Goal: Task Accomplishment & Management: Manage account settings

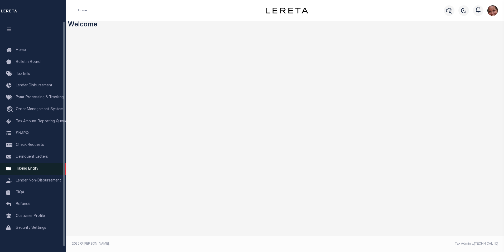
click at [26, 170] on span "Taxing Entity" at bounding box center [27, 169] width 22 height 4
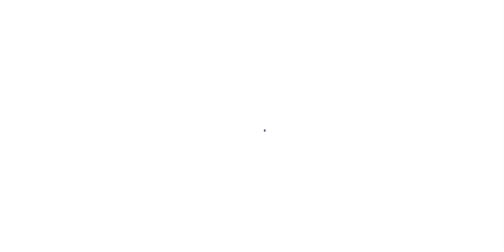
scroll to position [5, 0]
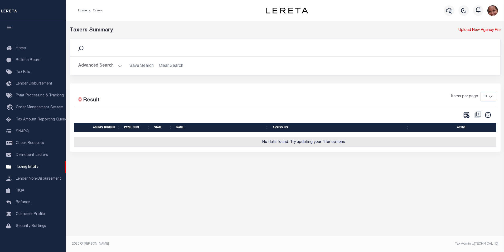
click at [120, 66] on button "Advanced Search" at bounding box center [100, 66] width 44 height 10
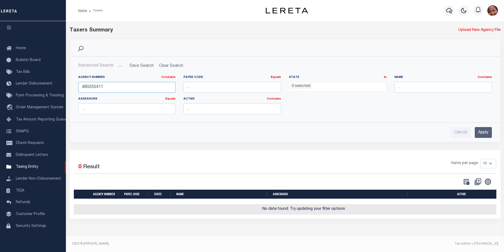
drag, startPoint x: 107, startPoint y: 87, endPoint x: 77, endPoint y: 87, distance: 30.1
click at [77, 87] on div "Agency Number Contains Contains Is 480255411" at bounding box center [127, 86] width 106 height 22
type input "200050109"
click at [486, 133] on input "Apply" at bounding box center [483, 132] width 17 height 11
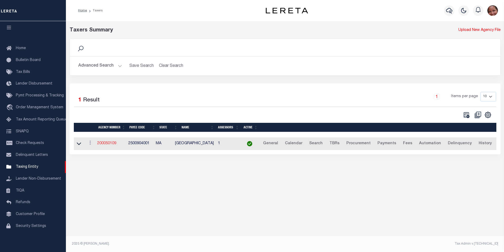
click at [111, 145] on link "200050109" at bounding box center [106, 143] width 19 height 4
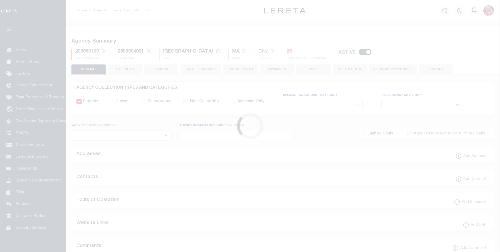
select select
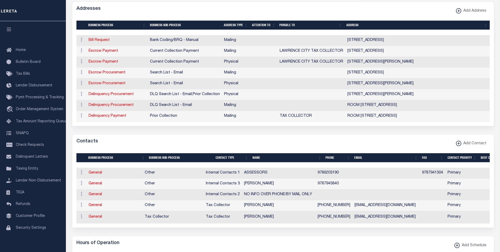
scroll to position [142, 0]
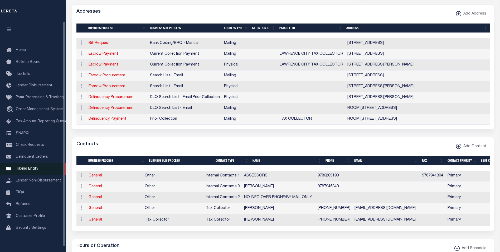
click at [34, 170] on span "Taxing Entity" at bounding box center [27, 169] width 22 height 4
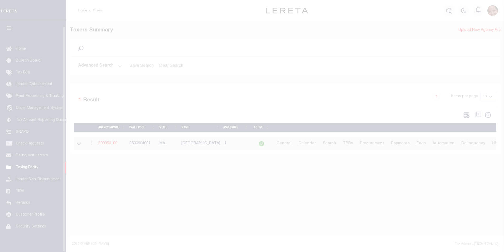
scroll to position [5, 0]
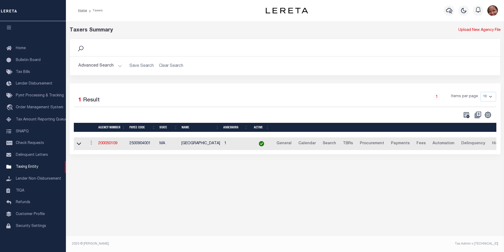
click at [120, 66] on button "Advanced Search" at bounding box center [100, 66] width 44 height 10
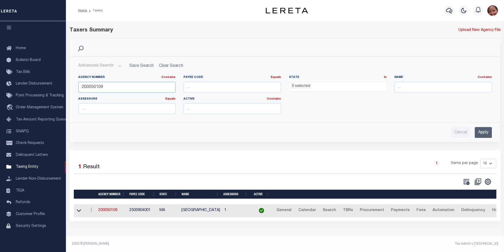
drag, startPoint x: 106, startPoint y: 88, endPoint x: 78, endPoint y: 86, distance: 28.0
click at [78, 86] on div "Agency Number Contains Contains Is 200050109" at bounding box center [127, 86] width 106 height 22
type input "200020206"
click at [482, 135] on input "Apply" at bounding box center [483, 132] width 17 height 11
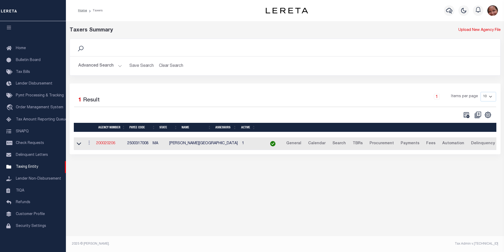
click at [110, 144] on link "200020206" at bounding box center [105, 143] width 19 height 4
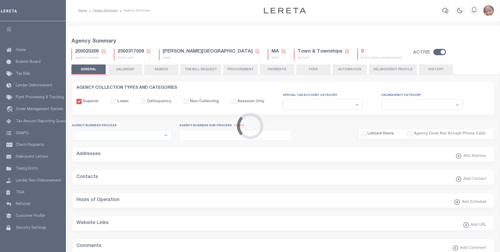
select select
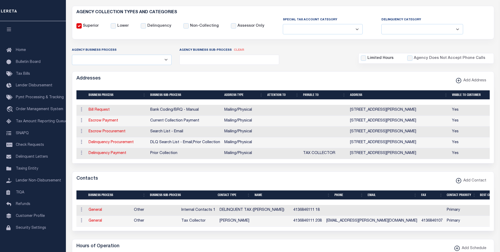
scroll to position [99, 0]
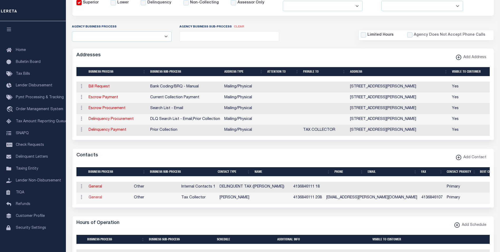
click at [97, 199] on link "General" at bounding box center [95, 197] width 13 height 4
checkbox input "false"
select select
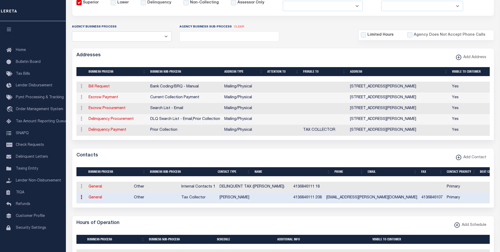
select select "2"
select select "1"
type input "MELLISA"
type input "DAVIS"
type input "4136846111"
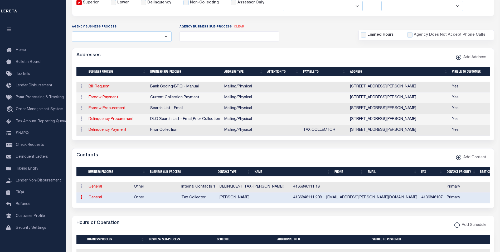
type input "208"
type input "4136846107"
type input "MDAVIS@DALTON-MA.GOV"
select select "6"
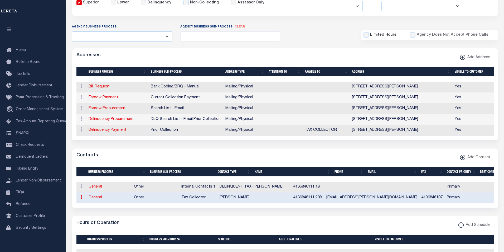
select select "39"
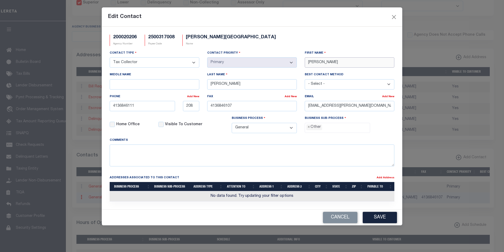
drag, startPoint x: 328, startPoint y: 62, endPoint x: 303, endPoint y: 60, distance: 24.9
click at [303, 60] on div "First Name MELLISA" at bounding box center [350, 61] width 98 height 22
paste input "JOSEPH"
type input "JOSEPH"
drag, startPoint x: 234, startPoint y: 85, endPoint x: 202, endPoint y: 83, distance: 31.7
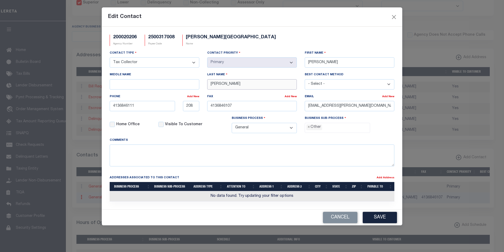
click at [202, 83] on div "Contact Type - Select - Assessor Clerk Internal Contacts 1 Internal Contacts 2 …" at bounding box center [252, 93] width 293 height 87
paste input "INOFRIO"
type input "DINOFRIO"
drag, startPoint x: 362, startPoint y: 108, endPoint x: 305, endPoint y: 107, distance: 57.5
click at [305, 107] on div "Email Add New MDAVIS@DALTON-MA.GOV" at bounding box center [350, 105] width 98 height 22
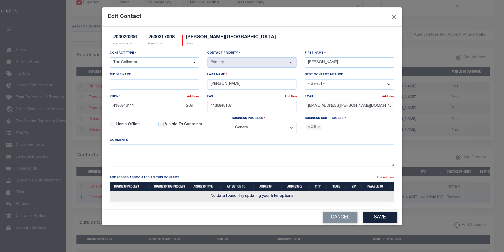
paste input "JDINOFRIO"
type input "JDINOFRIO@DALTON-MA.GOV"
click at [377, 218] on button "Save" at bounding box center [380, 217] width 34 height 11
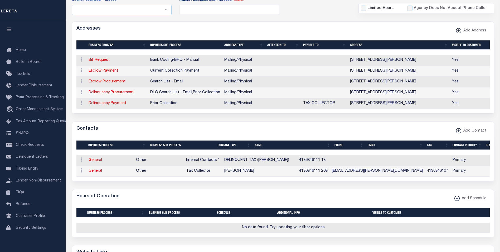
scroll to position [119, 0]
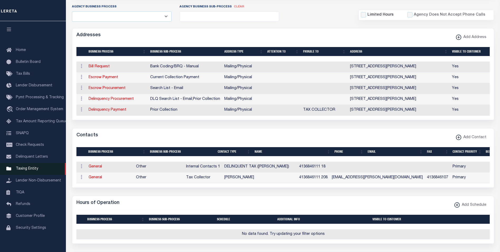
click span "Taxing Entity"
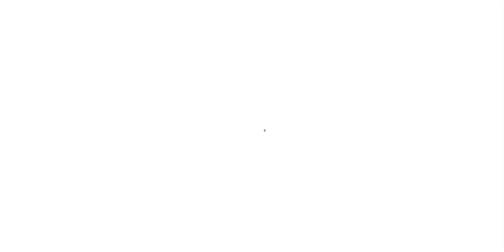
select select
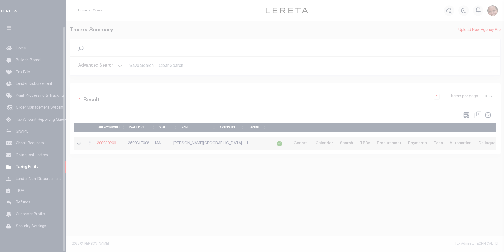
scroll to position [5, 0]
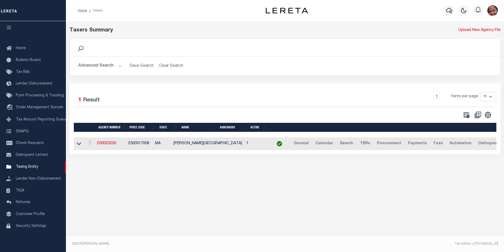
click at [118, 65] on button "Advanced Search" at bounding box center [100, 66] width 44 height 10
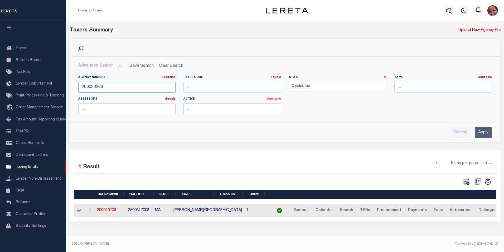
drag, startPoint x: 108, startPoint y: 86, endPoint x: 76, endPoint y: 86, distance: 32.7
click at [76, 86] on div "Agency Number Contains Contains Is 200020206" at bounding box center [127, 86] width 106 height 22
type input "210630209"
click at [488, 132] on input "Apply" at bounding box center [483, 132] width 17 height 11
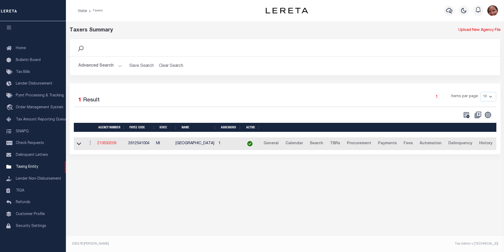
click at [113, 144] on link "210630209" at bounding box center [106, 143] width 19 height 4
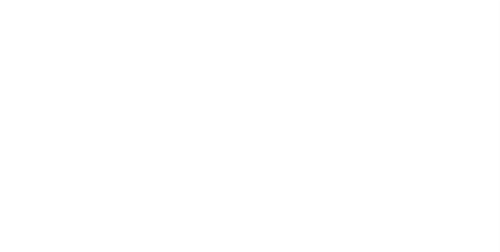
select select
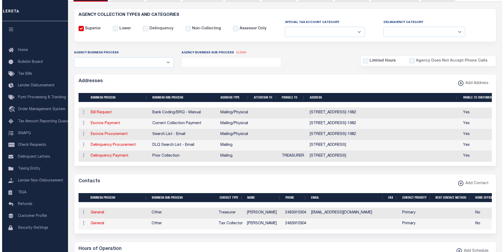
scroll to position [73, 0]
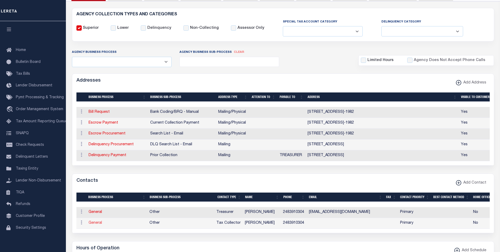
click at [95, 225] on link "General" at bounding box center [95, 223] width 13 height 4
checkbox input "false"
select select
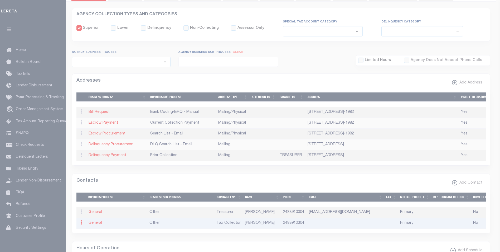
select select "2"
select select "1"
type input "SHANNON"
type input "GRIES"
type input "2483910304"
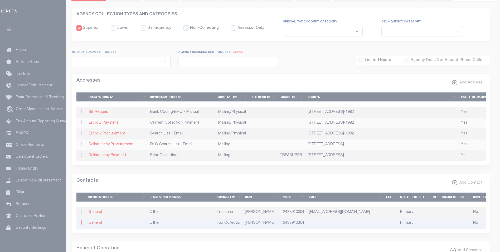
select select "6"
select select "39"
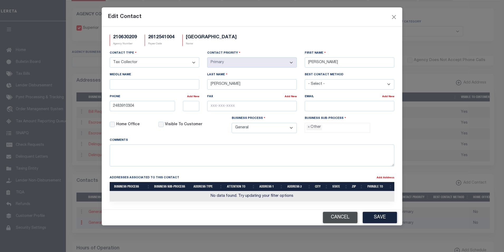
click at [348, 219] on button "Cancel" at bounding box center [340, 217] width 35 height 11
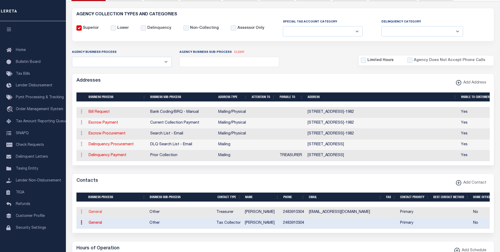
click at [98, 212] on link "General" at bounding box center [95, 212] width 13 height 4
select select
checkbox input "false"
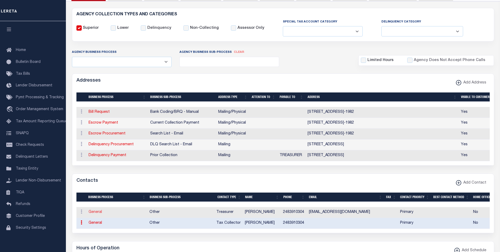
select select
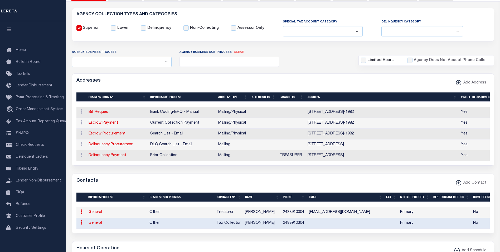
select select "3"
select select "1"
type input "KIM"
type input "URBANOWSKI"
type input "2483910304"
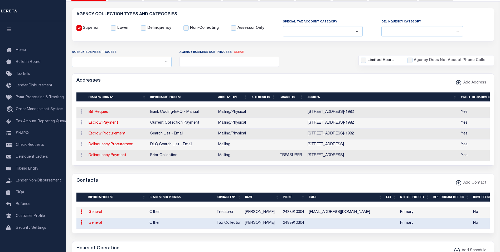
type input "KURBANOWSKI@ORIONTOWNSHIP.ORG"
select select "6"
select select "39"
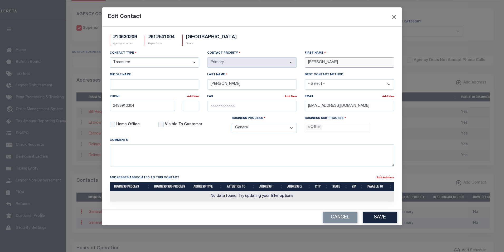
drag, startPoint x: 317, startPoint y: 61, endPoint x: 299, endPoint y: 60, distance: 17.7
click at [299, 60] on div "Contact Type - Select - Assessor Clerk Internal Contacts 1 Internal Contacts 2 …" at bounding box center [252, 93] width 293 height 87
paste input "MATT"
type input "MATT"
drag, startPoint x: 239, startPoint y: 84, endPoint x: 208, endPoint y: 81, distance: 31.2
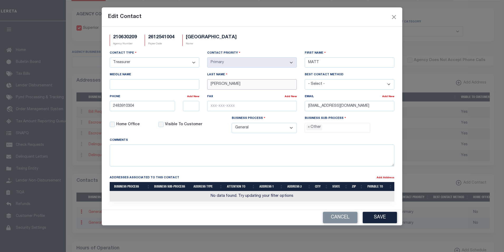
click at [208, 81] on input "URBANOWSKI" at bounding box center [252, 84] width 90 height 10
paste input "PSEISSER"
type input "PSEISSER"
drag, startPoint x: 385, startPoint y: 106, endPoint x: 303, endPoint y: 104, distance: 81.8
click at [303, 104] on div "Email Add New KURBANOWSKI@ORIONTOWNSHIP.ORG" at bounding box center [350, 105] width 98 height 22
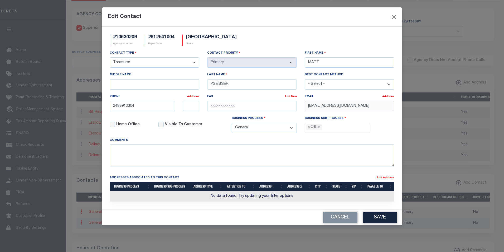
paste input "TREASURER"
type input "TREASURER@ORIONTOWNSHIP.ORG"
click at [308, 128] on span "×" at bounding box center [309, 127] width 2 height 6
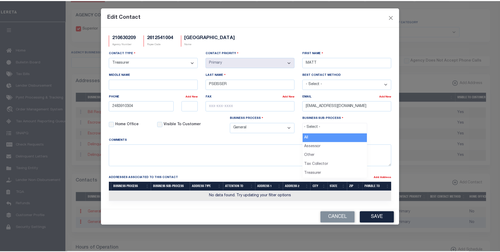
scroll to position [9, 0]
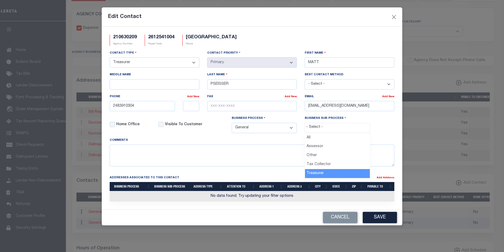
select select "32"
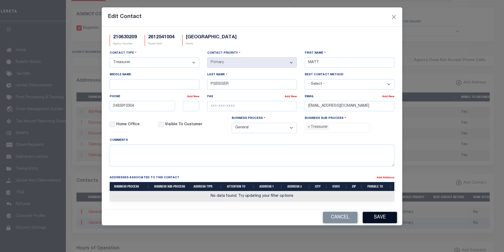
click at [389, 221] on button "Save" at bounding box center [380, 217] width 34 height 11
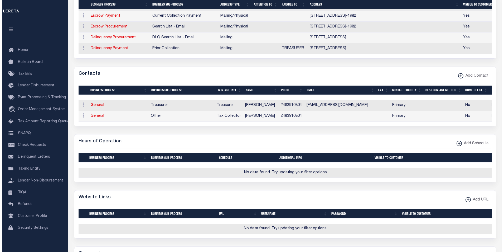
scroll to position [189, 0]
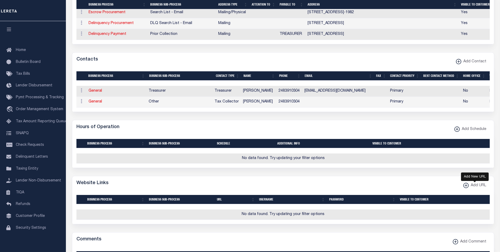
click at [465, 185] on icon "button" at bounding box center [466, 185] width 3 height 1
select select
checkbox input "true"
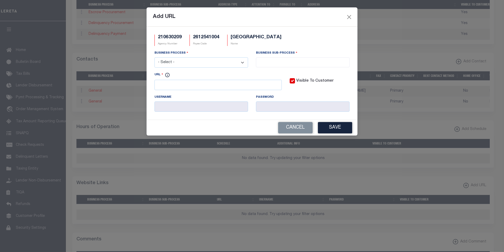
click at [244, 62] on select "- Select - All Automation Bill Request Delinquency Payment Delinquency Procurem…" at bounding box center [202, 62] width 94 height 10
select select "6"
click at [155, 58] on select "- Select - All Automation Bill Request Delinquency Payment Delinquency Procurem…" at bounding box center [202, 62] width 94 height 10
click at [283, 61] on input "search" at bounding box center [303, 62] width 90 height 6
select select "31"
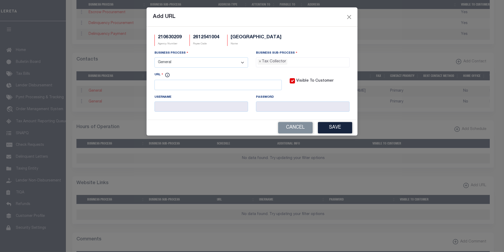
scroll to position [14, 0]
click at [240, 86] on input "URL" at bounding box center [218, 85] width 127 height 10
paste input "https://www.oriontownship.org/"
type input "https://www.oriontownship.org/"
click at [334, 127] on button "Save" at bounding box center [335, 127] width 34 height 11
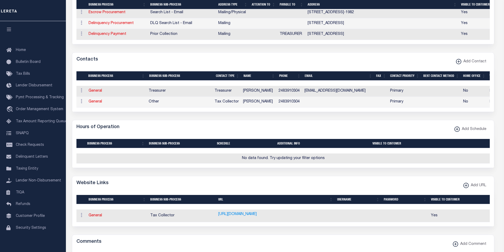
select select
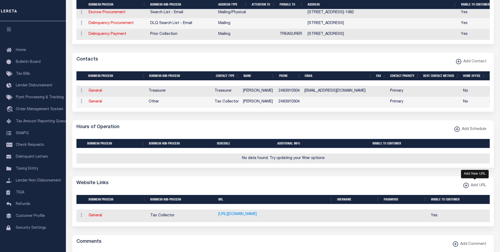
click at [466, 188] on xmlns\ "button" at bounding box center [466, 185] width 5 height 5
select select
checkbox input "true"
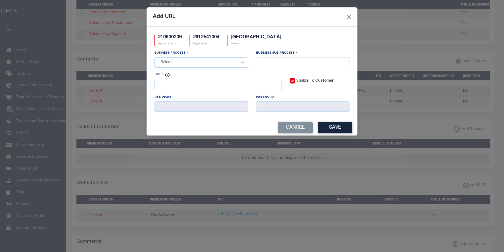
scroll to position [0, 0]
click at [242, 61] on select "- Select - All Automation Bill Request Delinquency Payment Delinquency Procurem…" at bounding box center [202, 62] width 94 height 10
select select "0"
click at [155, 58] on select "- Select - All Automation Bill Request Delinquency Payment Delinquency Procurem…" at bounding box center [202, 62] width 94 height 10
select select "0"
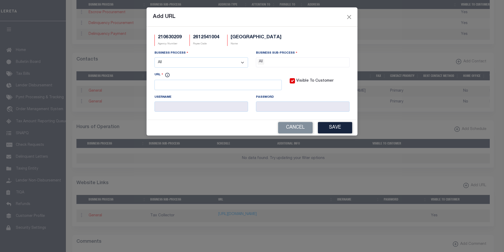
click at [279, 62] on ul "× All" at bounding box center [302, 61] width 93 height 7
click at [195, 85] on input "URL" at bounding box center [218, 85] width 127 height 10
paste input "https://bsaonline.com/"
type input "https://bsaonline.com/"
click at [342, 127] on button "Save" at bounding box center [335, 127] width 34 height 11
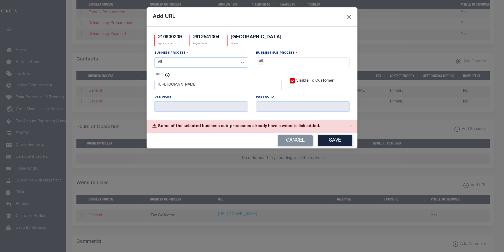
click at [243, 62] on select "- Select - All Automation Bill Request Delinquency Payment Delinquency Procurem…" at bounding box center [202, 62] width 94 height 10
select select "6"
click at [155, 58] on select "- Select - All Automation Bill Request Delinquency Payment Delinquency Procurem…" at bounding box center [202, 62] width 94 height 10
click at [281, 61] on input "search" at bounding box center [303, 62] width 90 height 6
select select "39"
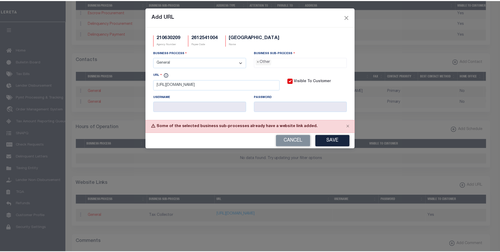
scroll to position [9, 0]
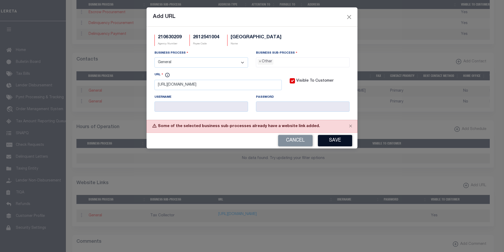
click at [339, 142] on button "Save" at bounding box center [335, 140] width 34 height 11
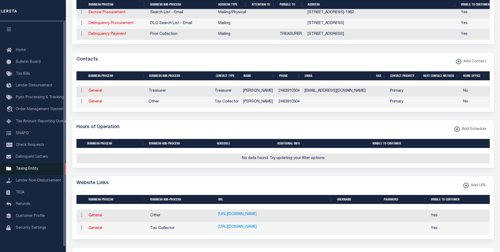
click at [30, 170] on span "Taxing Entity" at bounding box center [27, 169] width 22 height 4
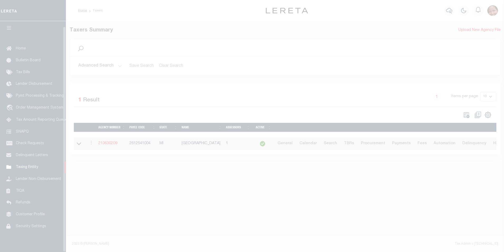
scroll to position [5, 0]
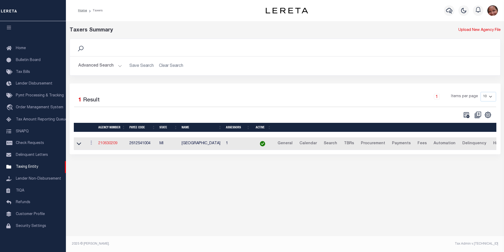
click at [113, 144] on link "210630209" at bounding box center [107, 143] width 19 height 4
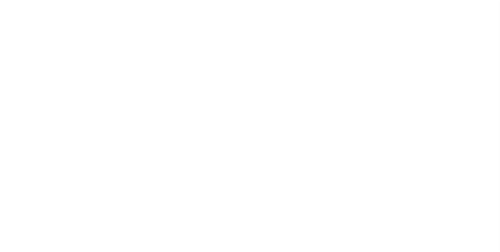
select select
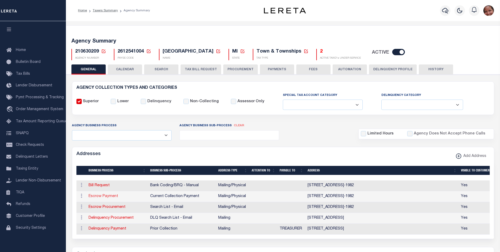
click at [114, 197] on link "Escrow Payment" at bounding box center [104, 196] width 30 height 4
select select "1"
checkbox input "false"
select select
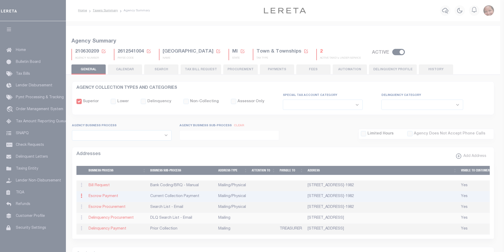
type input "[STREET_ADDRESS]"
type input "LAKE ORION"
select select "MI"
type input "48360-1982"
select select "5"
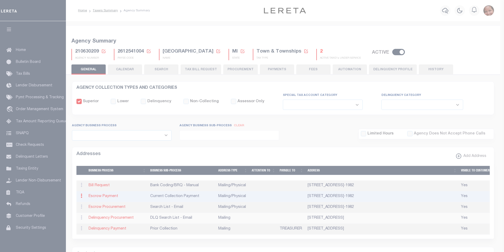
checkbox input "true"
select select "3"
select select "11"
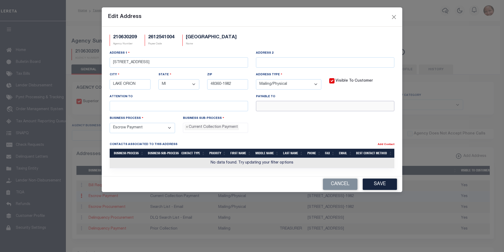
click at [310, 107] on input "text" at bounding box center [325, 106] width 139 height 10
paste input "TOWNSHIP TREASURER"
type input "TOWNSHIP TREASURER"
click at [380, 186] on button "Save" at bounding box center [380, 183] width 34 height 11
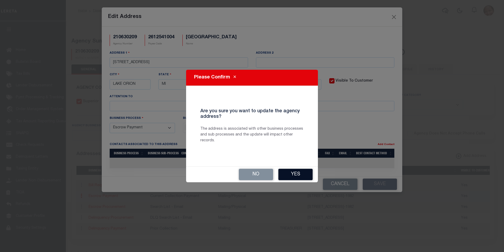
click at [308, 175] on button "Yes" at bounding box center [296, 174] width 34 height 11
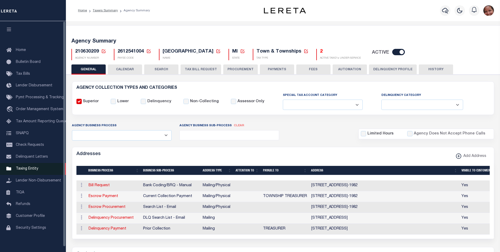
click at [31, 169] on span "Taxing Entity" at bounding box center [27, 169] width 22 height 4
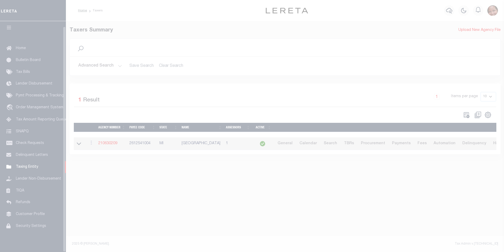
scroll to position [5, 0]
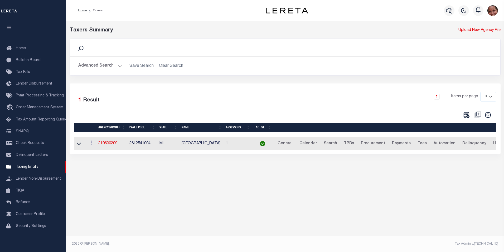
click at [119, 65] on button "Advanced Search" at bounding box center [100, 66] width 44 height 10
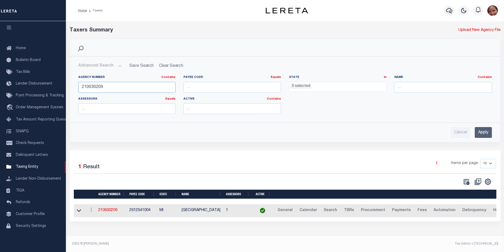
drag, startPoint x: 113, startPoint y: 88, endPoint x: 74, endPoint y: 85, distance: 39.9
click at [74, 85] on div "Agency Number Contains Contains Is 210630209 Payee Code Equals Equals Is Not Eq…" at bounding box center [285, 94] width 430 height 47
type input "210440423"
click at [483, 133] on input "Apply" at bounding box center [483, 132] width 17 height 11
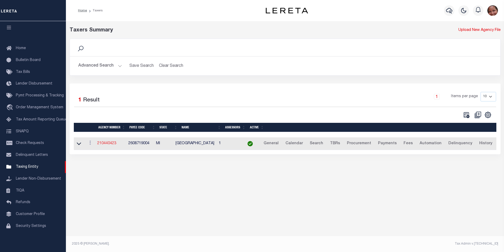
click at [115, 144] on link "210440423" at bounding box center [106, 143] width 19 height 4
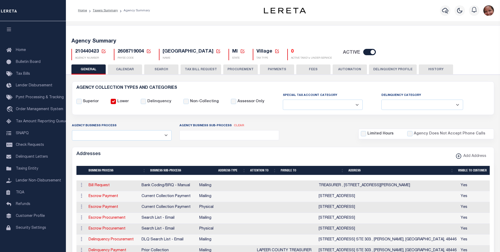
select select
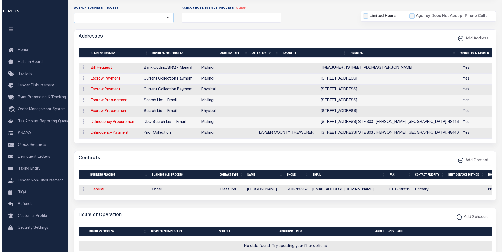
scroll to position [119, 0]
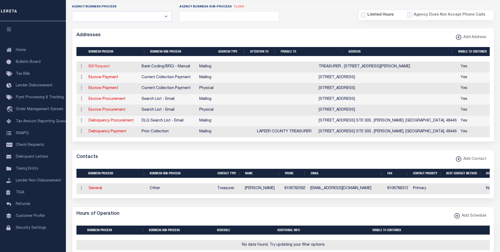
click at [105, 68] on link "Bill Request" at bounding box center [99, 67] width 21 height 4
select select "1"
checkbox input "false"
select select
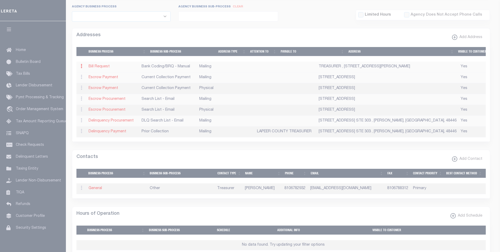
type input "TREASURER"
type input "PO BOX 117"
type input "METAMORA"
select select "MI"
type input "48455"
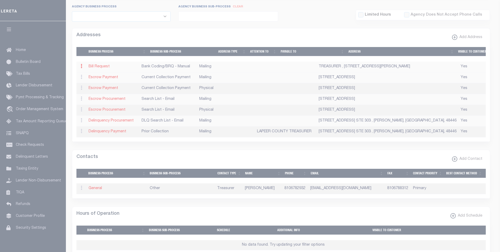
checkbox input "true"
select select "1"
select select "2"
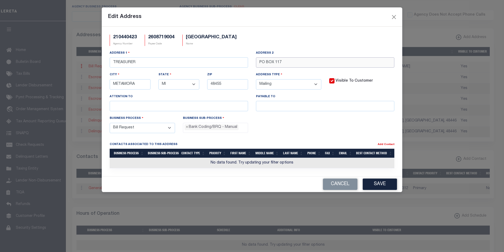
drag, startPoint x: 289, startPoint y: 62, endPoint x: 255, endPoint y: 60, distance: 34.9
click at [255, 60] on div "Address [STREET_ADDRESS]" at bounding box center [325, 61] width 146 height 22
paste input "[STREET_ADDRESS]"
type input "[STREET_ADDRESS]"
click at [381, 184] on button "Save" at bounding box center [380, 183] width 34 height 11
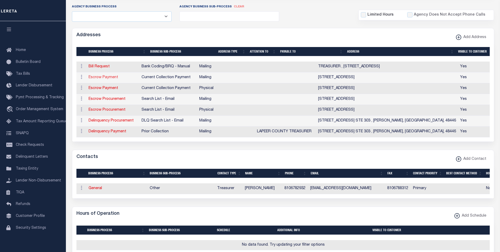
click at [97, 79] on link "Escrow Payment" at bounding box center [104, 77] width 30 height 4
select select
select select "1"
checkbox input "false"
select select
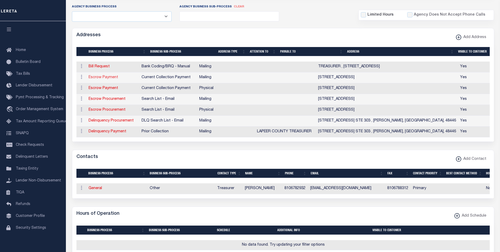
select select
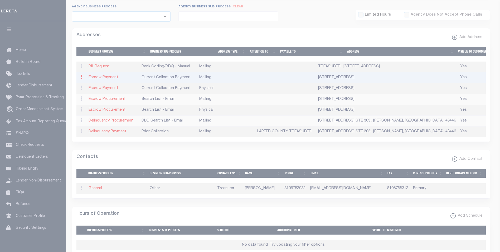
type input "PO BOX 117"
type input "METAMORA"
select select "MI"
type input "48455"
checkbox input "true"
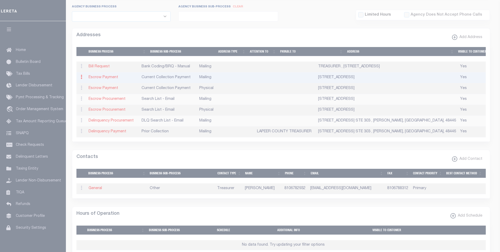
select select "3"
select select "11"
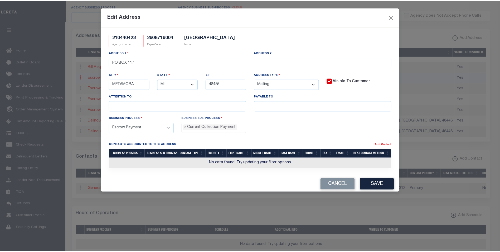
scroll to position [5, 0]
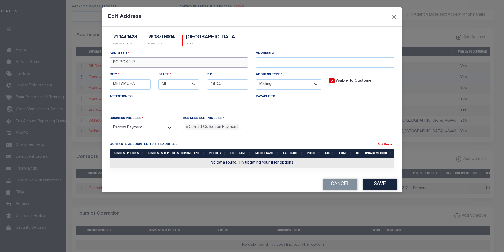
drag, startPoint x: 150, startPoint y: 63, endPoint x: 111, endPoint y: 61, distance: 39.6
click at [111, 61] on input "PO BOX 117" at bounding box center [179, 62] width 139 height 10
paste input "[STREET_ADDRESS]"
type input "[STREET_ADDRESS]"
click at [269, 108] on input "text" at bounding box center [325, 106] width 139 height 10
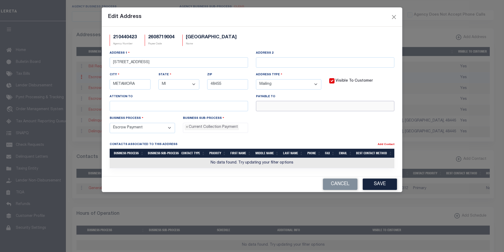
paste input "VILLAGE OF [GEOGRAPHIC_DATA]"
type input "VILLAGE OF [GEOGRAPHIC_DATA]"
click at [383, 186] on button "Save" at bounding box center [380, 183] width 34 height 11
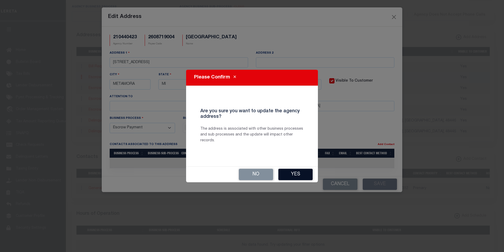
click at [290, 176] on button "Yes" at bounding box center [296, 174] width 34 height 11
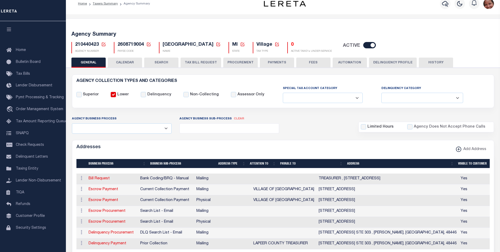
scroll to position [0, 0]
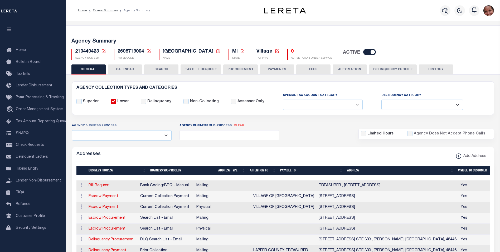
click at [439, 70] on button "HISTORY" at bounding box center [436, 69] width 34 height 10
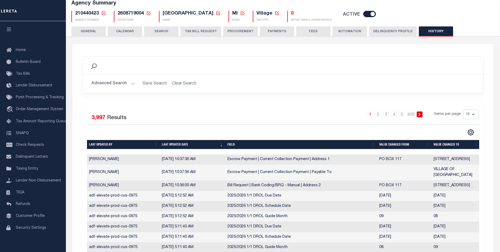
scroll to position [2, 0]
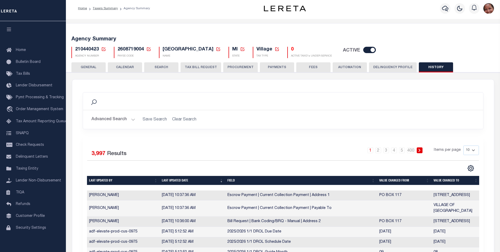
click at [91, 66] on button "GENERAL" at bounding box center [88, 67] width 34 height 10
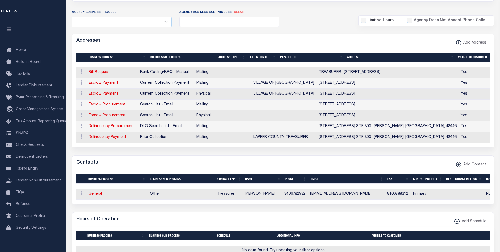
scroll to position [114, 0]
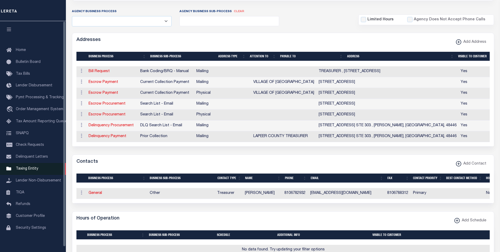
click at [31, 170] on span "Taxing Entity" at bounding box center [27, 169] width 22 height 4
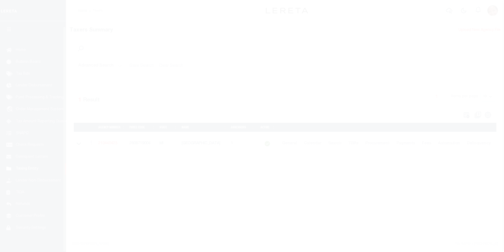
scroll to position [5, 0]
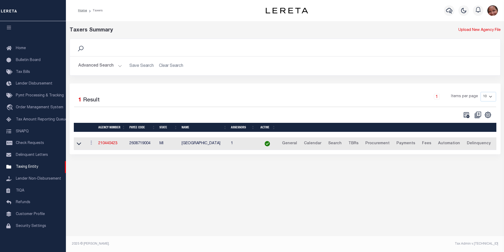
click at [120, 67] on button "Advanced Search" at bounding box center [100, 66] width 44 height 10
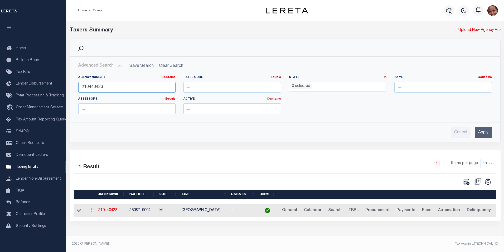
drag, startPoint x: 113, startPoint y: 86, endPoint x: 73, endPoint y: 87, distance: 40.6
click at [73, 87] on div "Agency Number Contains Contains Is 210440423 Payee Code Equals Equals Is Not Eq…" at bounding box center [285, 94] width 430 height 47
type input "250170000"
click at [486, 132] on input "Apply" at bounding box center [483, 132] width 17 height 11
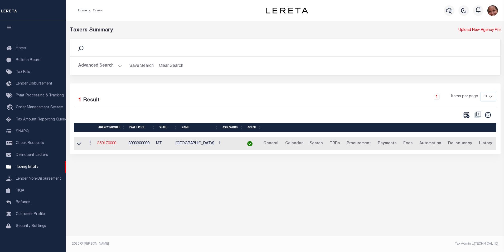
click at [111, 142] on link "250170000" at bounding box center [106, 143] width 19 height 4
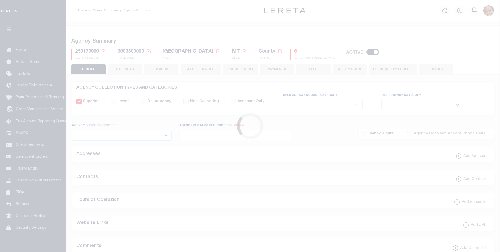
select select
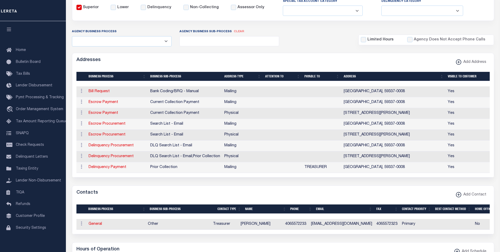
scroll to position [115, 0]
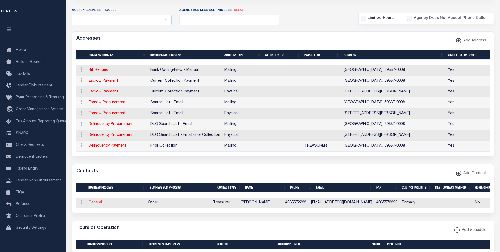
click at [91, 204] on link "General" at bounding box center [95, 202] width 13 height 4
checkbox input "false"
select select
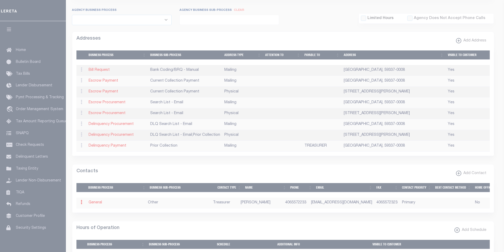
select select "3"
select select "1"
type input "[PERSON_NAME]"
type input "4065572233"
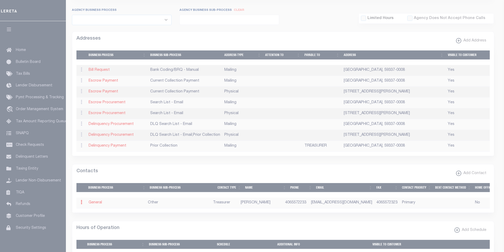
type input "4065572323"
type input "[EMAIL_ADDRESS][DOMAIN_NAME]"
select select "6"
select select "39"
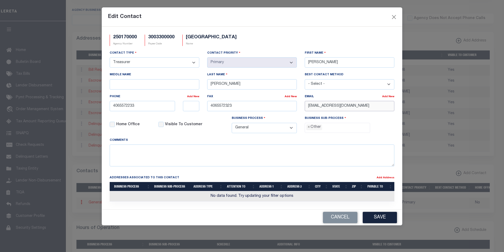
drag, startPoint x: 366, startPoint y: 106, endPoint x: 304, endPoint y: 103, distance: 62.1
click at [304, 103] on div "Email Add New TREASURER@GARFIELDCO.US" at bounding box center [350, 105] width 98 height 22
paste input "UNTYMT.GOV"
type input "TREASURER@GARFIELDCOUNTYMT.GOV"
click at [377, 220] on button "Save" at bounding box center [380, 217] width 34 height 11
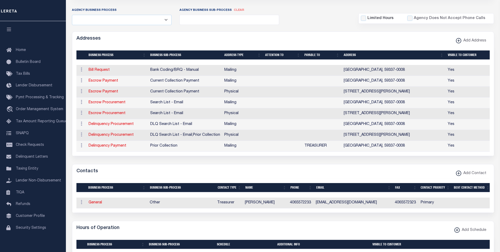
click at [377, 220] on form "AGENCY COLLECTION TYPES AND CATEGORIES Superior Lower Delinquency Non-Collectin…" at bounding box center [283, 203] width 423 height 474
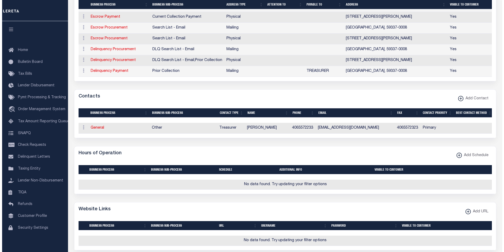
scroll to position [198, 0]
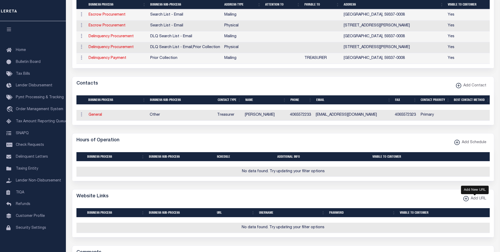
click at [466, 201] on xmlns\ "button" at bounding box center [466, 198] width 5 height 5
select select
checkbox input "true"
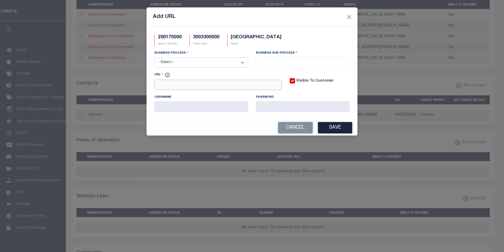
click at [202, 87] on input "URL" at bounding box center [218, 85] width 127 height 10
paste input "[URL][DOMAIN_NAME]"
type input "[URL][DOMAIN_NAME]"
click at [214, 63] on select "- Select - All Automation Bill Request Delinquency Payment Delinquency Procurem…" at bounding box center [202, 62] width 94 height 10
select select "6"
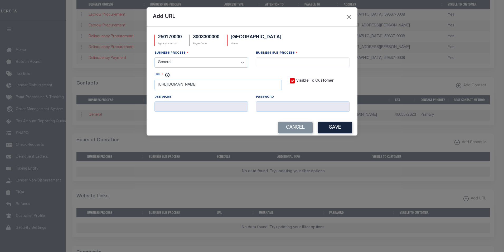
click at [155, 58] on select "- Select - All Automation Bill Request Delinquency Payment Delinquency Procurem…" at bounding box center [202, 62] width 94 height 10
click at [292, 59] on input "search" at bounding box center [303, 62] width 90 height 6
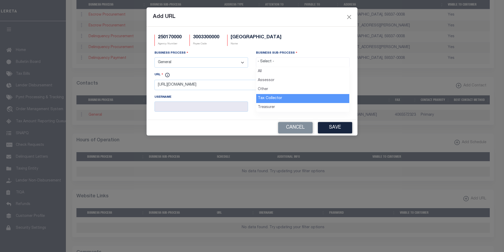
select select "31"
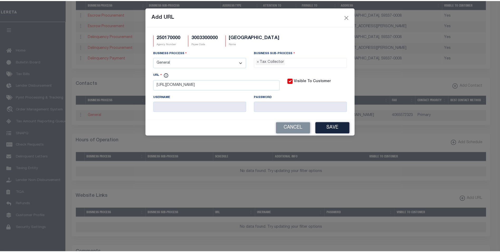
scroll to position [14, 0]
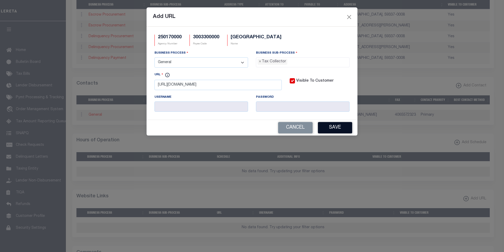
click at [342, 128] on button "Save" at bounding box center [335, 127] width 34 height 11
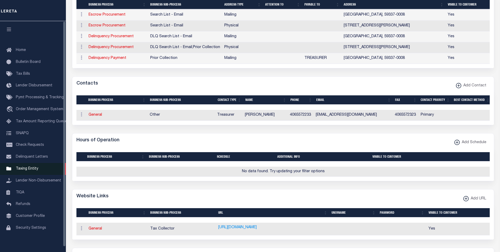
click at [26, 170] on span "Taxing Entity" at bounding box center [27, 169] width 22 height 4
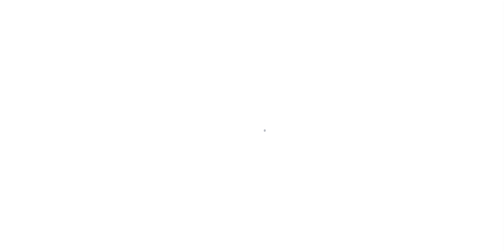
scroll to position [5, 0]
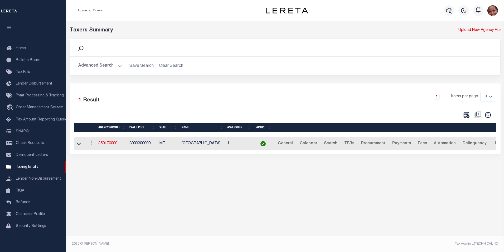
click at [119, 66] on button "Advanced Search" at bounding box center [100, 66] width 44 height 10
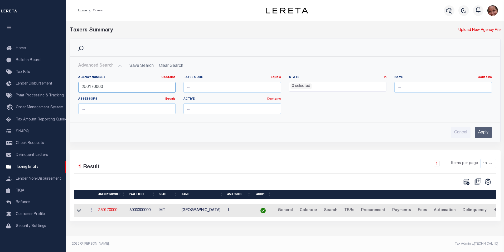
drag, startPoint x: 93, startPoint y: 87, endPoint x: 111, endPoint y: 89, distance: 17.7
click at [111, 89] on input "250170000" at bounding box center [127, 87] width 98 height 11
type input "250178888"
click at [489, 133] on input "Apply" at bounding box center [483, 132] width 17 height 11
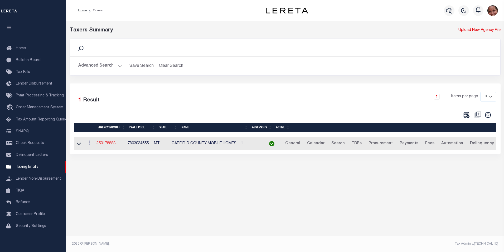
click at [101, 145] on link "250178888" at bounding box center [106, 143] width 19 height 4
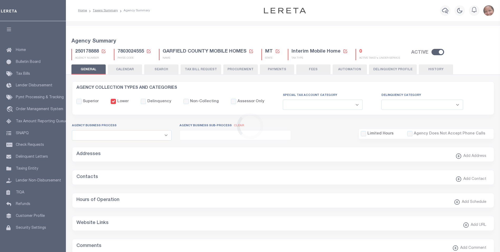
select select
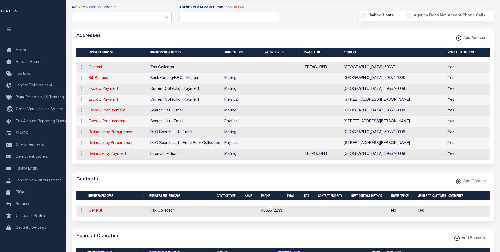
scroll to position [137, 0]
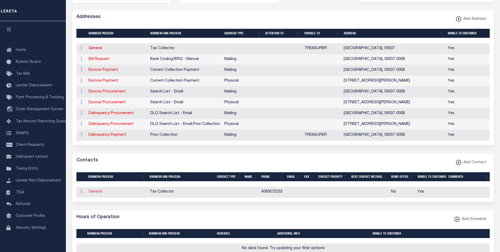
click at [100, 193] on link "General" at bounding box center [95, 192] width 13 height 4
checkbox input "false"
select select
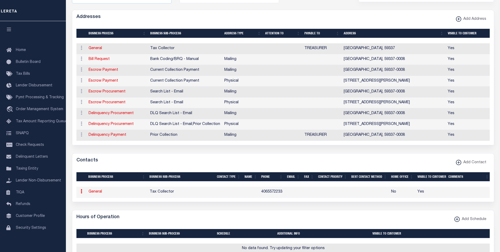
select select
type input "4065572233"
checkbox input "true"
select select "6"
select select "31"
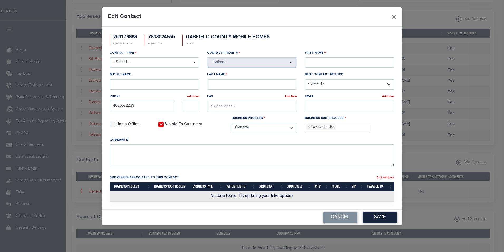
click at [195, 63] on select "- Select - Assessor Clerk Internal Contacts 1 Internal Contacts 2 Internal Cont…" at bounding box center [155, 62] width 90 height 10
select select "2"
click at [110, 58] on select "- Select - Assessor Clerk Internal Contacts 1 Internal Contacts 2 Internal Cont…" at bounding box center [155, 62] width 90 height 10
select select "1"
click at [348, 63] on input "First Name" at bounding box center [350, 62] width 90 height 10
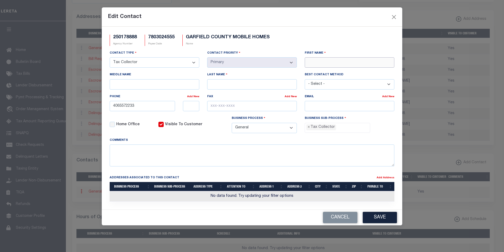
paste input "[PERSON_NAME]"
type input "[PERSON_NAME]"
click at [216, 84] on input "Last Name" at bounding box center [252, 84] width 90 height 10
paste input "CRAWFORD"
type input "CRAWFORD"
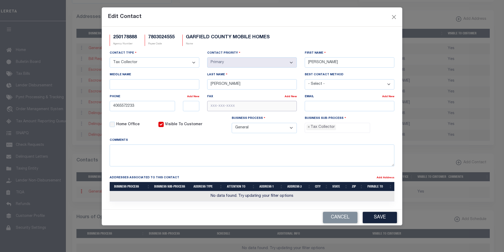
click at [214, 108] on input "text" at bounding box center [252, 106] width 90 height 10
paste input "406-557-2323"
type input "406-557-2323"
click at [355, 108] on input "email" at bounding box center [350, 106] width 90 height 10
paste input "TREASURER@GARFIELDCOUNTYMT.GOV"
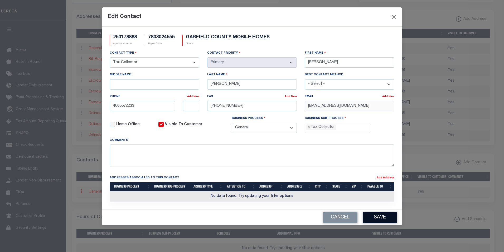
type input "TREASURER@GARFIELDCOUNTYMT.GOV"
click at [382, 220] on button "Save" at bounding box center [380, 217] width 34 height 11
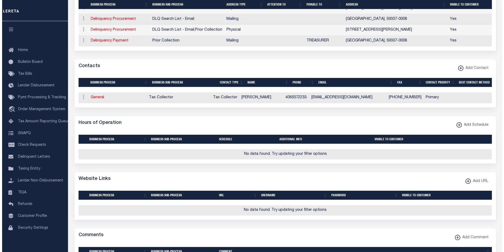
scroll to position [241, 0]
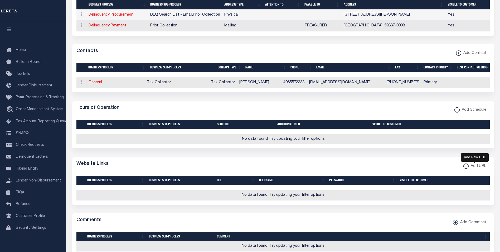
click at [465, 169] on xmlns\ "button" at bounding box center [466, 165] width 5 height 5
select select
checkbox input "true"
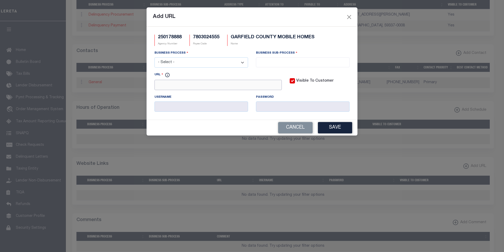
click at [206, 84] on input "URL" at bounding box center [218, 85] width 127 height 10
paste input "https://garfieldcountymt.gov/"
type input "https://garfieldcountymt.gov/"
click at [211, 61] on select "- Select - All Automation Bill Request Delinquency Payment Delinquency Procurem…" at bounding box center [202, 62] width 94 height 10
select select "6"
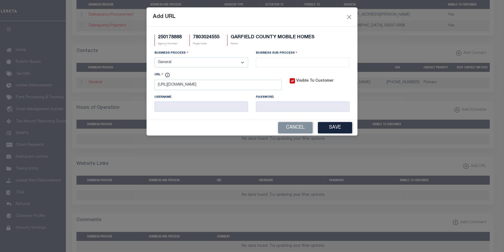
click at [155, 58] on select "- Select - All Automation Bill Request Delinquency Payment Delinquency Procurem…" at bounding box center [202, 62] width 94 height 10
click at [290, 63] on input "search" at bounding box center [303, 62] width 90 height 6
select select "31"
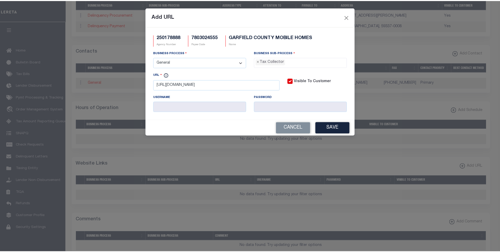
scroll to position [14, 0]
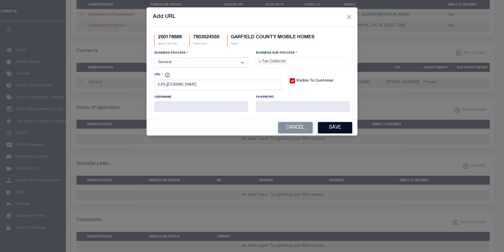
click at [339, 129] on button "Save" at bounding box center [335, 127] width 34 height 11
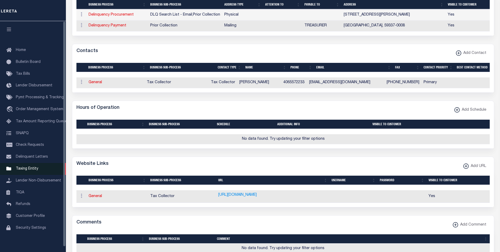
click at [31, 170] on span "Taxing Entity" at bounding box center [27, 169] width 22 height 4
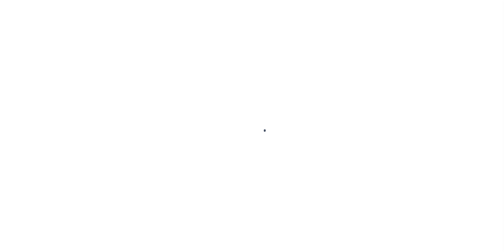
scroll to position [5, 0]
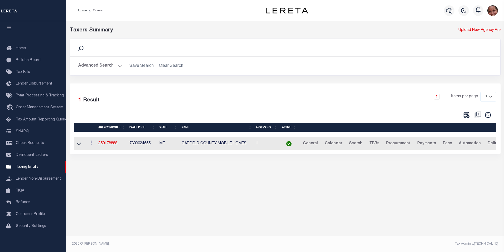
click at [119, 67] on button "Advanced Search" at bounding box center [100, 66] width 44 height 10
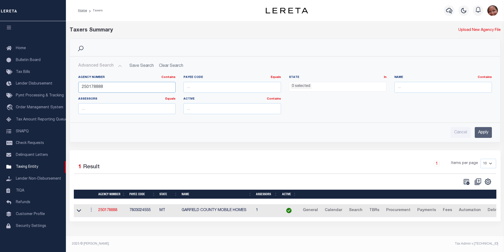
drag, startPoint x: 110, startPoint y: 86, endPoint x: 74, endPoint y: 85, distance: 35.6
click at [74, 85] on div "Agency Number Contains Contains Is 250178888" at bounding box center [127, 86] width 106 height 22
type input "370230607"
click at [489, 133] on input "Apply" at bounding box center [483, 132] width 17 height 11
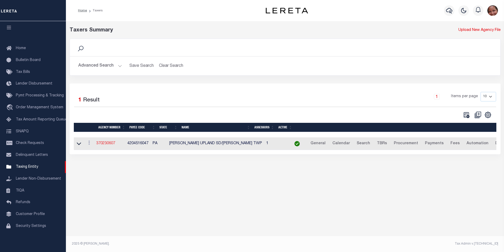
click at [110, 144] on link "370230607" at bounding box center [105, 143] width 19 height 4
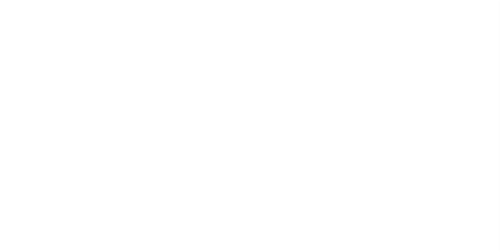
select select
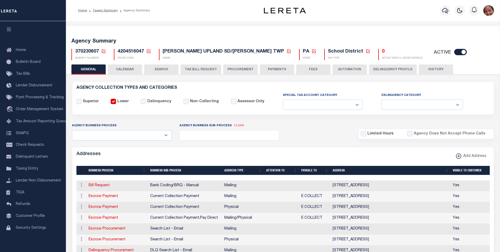
click at [276, 69] on button "PAYMENTS" at bounding box center [277, 69] width 34 height 10
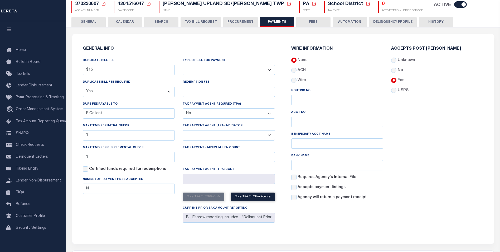
scroll to position [67, 0]
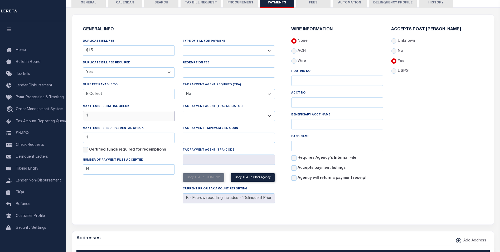
drag, startPoint x: 94, startPoint y: 118, endPoint x: 81, endPoint y: 116, distance: 13.1
click at [81, 116] on div "DUPLICATE BILL FEE $15 DUPLICATE BILL FEE REQUIRED Yes No DUPE FEE PAYABLE TO E…" at bounding box center [129, 121] width 100 height 167
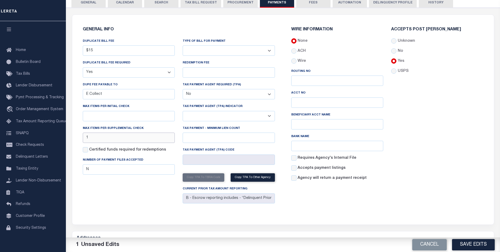
drag, startPoint x: 93, startPoint y: 139, endPoint x: 79, endPoint y: 137, distance: 13.9
click at [79, 137] on div "DUPLICATE BILL FEE $15 DUPLICATE BILL FEE REQUIRED Yes No DUPE FEE PAYABLE TO E…" at bounding box center [129, 121] width 100 height 167
click at [484, 244] on button "Save Edits" at bounding box center [473, 244] width 43 height 11
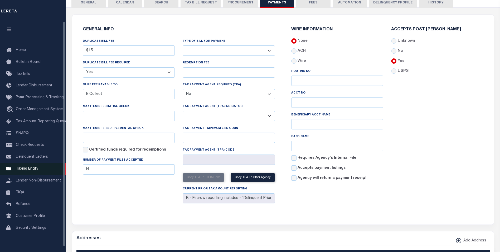
click at [26, 170] on span "Taxing Entity" at bounding box center [27, 169] width 22 height 4
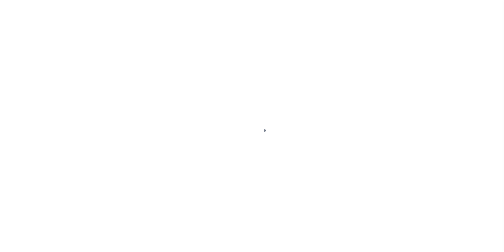
scroll to position [5, 0]
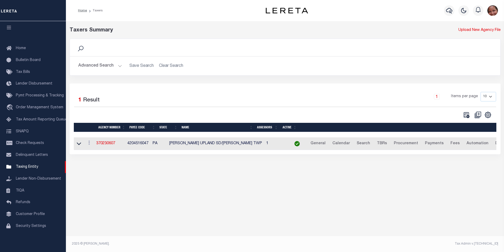
click at [121, 65] on button "Advanced Search" at bounding box center [100, 66] width 44 height 10
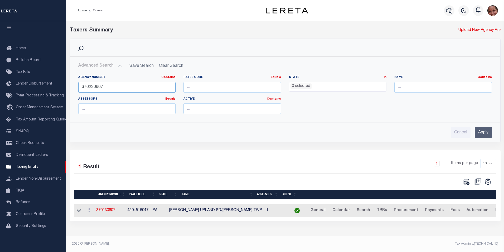
drag, startPoint x: 95, startPoint y: 87, endPoint x: 105, endPoint y: 87, distance: 9.5
click at [105, 87] on input "370230607" at bounding box center [127, 87] width 98 height 11
type input "370230647"
click at [488, 130] on input "Apply" at bounding box center [483, 132] width 17 height 11
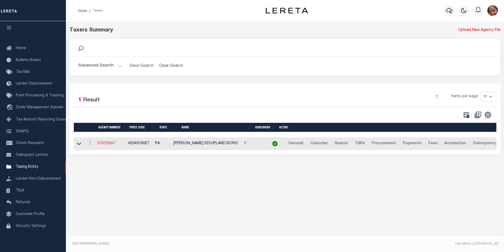
click at [112, 144] on link "370230647" at bounding box center [106, 143] width 19 height 4
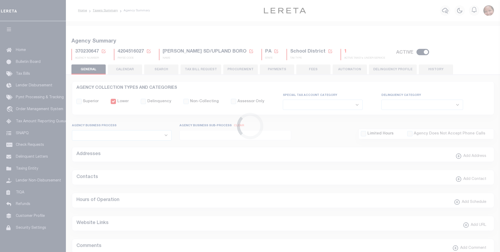
select select
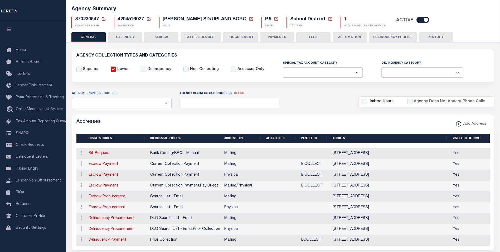
scroll to position [22, 0]
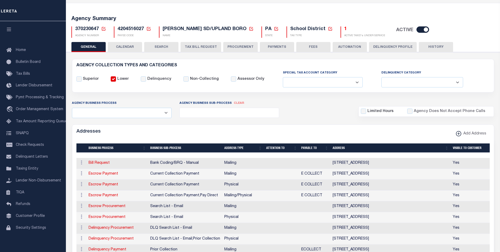
click at [284, 47] on button "PAYMENTS" at bounding box center [277, 47] width 34 height 10
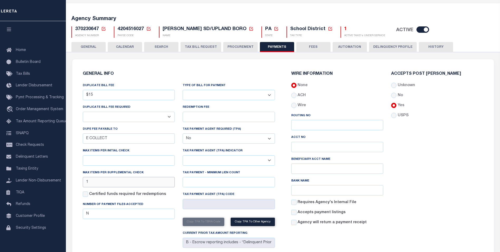
drag, startPoint x: 98, startPoint y: 184, endPoint x: 75, endPoint y: 183, distance: 23.0
click at [75, 183] on div "GENERAL INFO DUPLICATE BILL FEE $15 DUPLICATE BILL FEE REQUIRED Yes No DUPE FEE…" at bounding box center [179, 160] width 209 height 190
click at [422, 211] on div "Accepts Post Mark Unknown No Yes" at bounding box center [438, 151] width 100 height 158
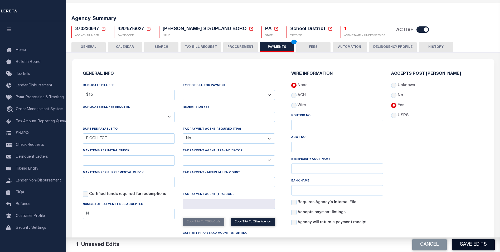
click at [475, 243] on button "Save Edits" at bounding box center [473, 244] width 43 height 11
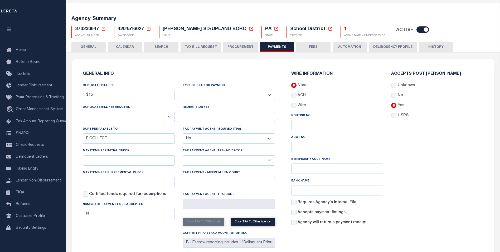
click at [97, 46] on button "GENERAL" at bounding box center [88, 47] width 34 height 10
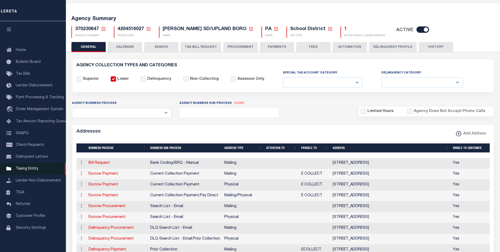
click at [28, 170] on span "Taxing Entity" at bounding box center [27, 169] width 22 height 4
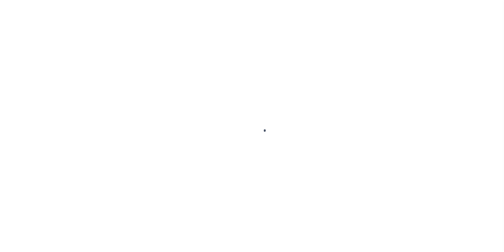
scroll to position [5, 0]
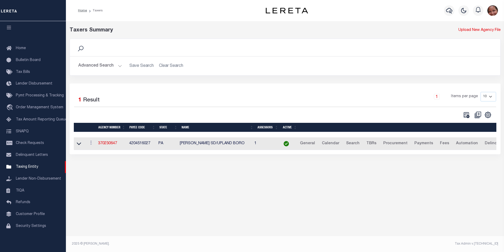
click at [119, 66] on button "Advanced Search" at bounding box center [100, 66] width 44 height 10
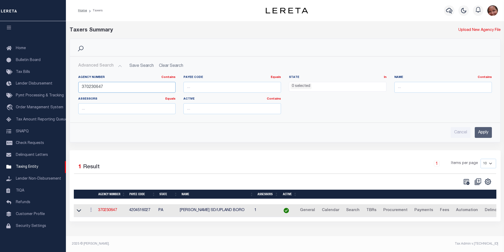
drag, startPoint x: 106, startPoint y: 88, endPoint x: 75, endPoint y: 85, distance: 30.2
click at [75, 85] on div "Agency Number Contains Contains Is 370230647" at bounding box center [127, 86] width 106 height 22
type input "480220213"
click at [484, 133] on input "Apply" at bounding box center [483, 132] width 17 height 11
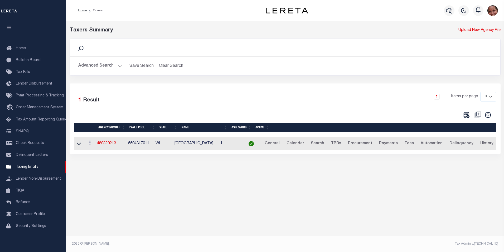
click at [101, 146] on td "480220213" at bounding box center [110, 143] width 31 height 13
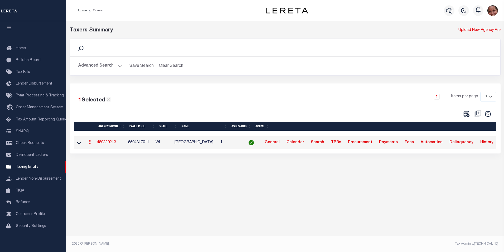
click at [111, 142] on link "480220213" at bounding box center [106, 142] width 19 height 4
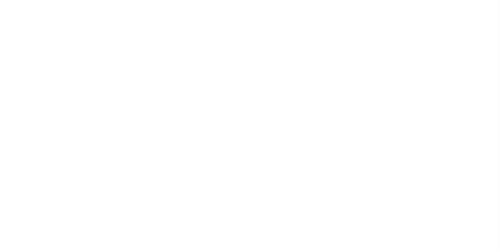
select select
checkbox input "false"
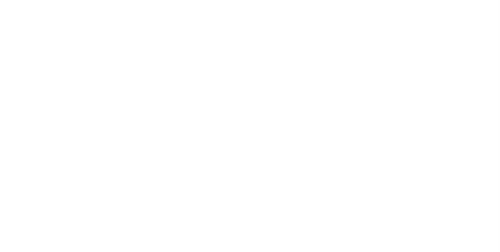
checkbox input "false"
type input "5504317011"
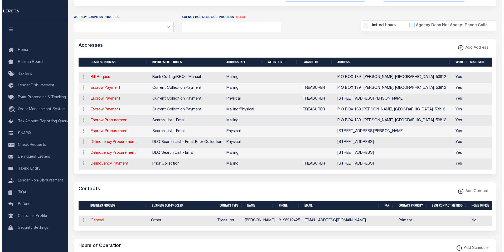
scroll to position [120, 0]
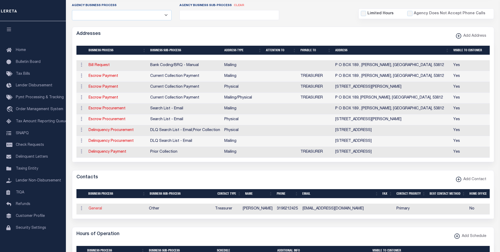
click at [93, 210] on link "General" at bounding box center [95, 209] width 13 height 4
checkbox input "false"
select select
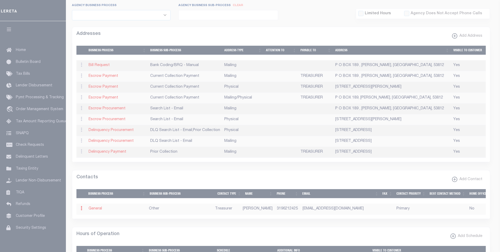
select select "3"
select select "1"
type input "[PERSON_NAME]"
type input "MCLEENN"
type input "3196212425"
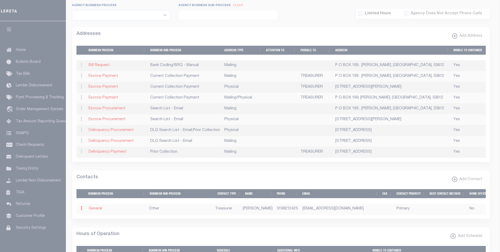
type input "[EMAIL_ADDRESS][DOMAIN_NAME]"
select select "6"
select select "39"
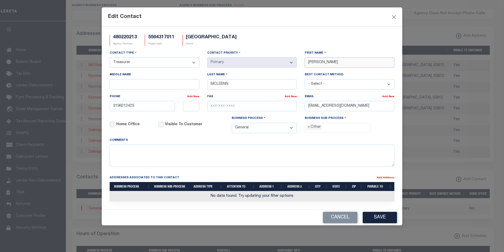
drag, startPoint x: 319, startPoint y: 63, endPoint x: 302, endPoint y: 61, distance: 16.7
click at [302, 61] on div "First Name [PERSON_NAME]" at bounding box center [350, 61] width 98 height 22
paste input "A"
type input "[PERSON_NAME]"
drag, startPoint x: 232, startPoint y: 84, endPoint x: 204, endPoint y: 83, distance: 28.0
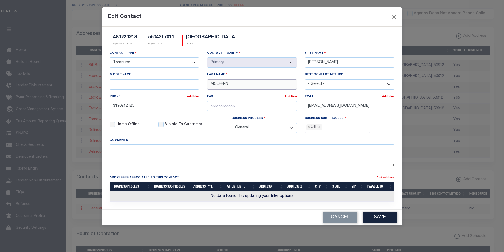
click at [204, 83] on div "Last Name MCLEENN" at bounding box center [252, 83] width 98 height 22
paste input "CLAI"
type input "[PERSON_NAME]"
click at [372, 221] on button "Save" at bounding box center [380, 217] width 34 height 11
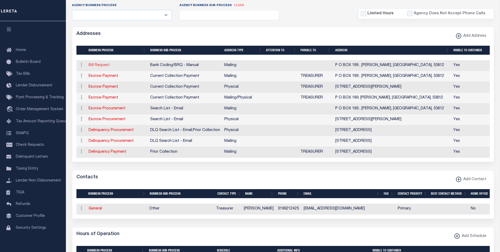
click at [97, 65] on link "Bill Request" at bounding box center [99, 65] width 21 height 4
select select "1"
checkbox input "false"
select select
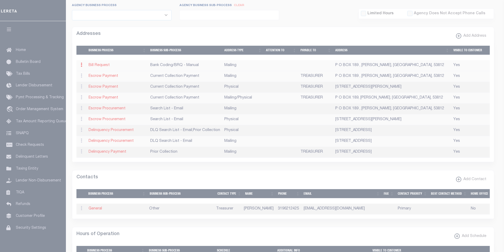
type input "P O BOX 189"
type input "[PERSON_NAME]"
select select "WI"
type input "53812"
checkbox input "true"
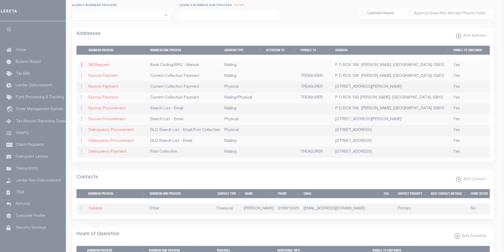
select select "1"
select select "2"
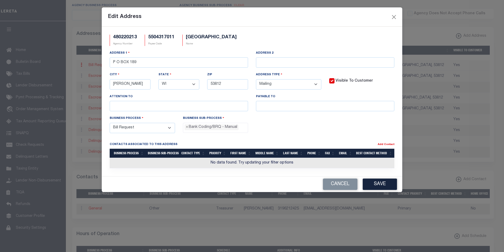
scroll to position [9, 0]
drag, startPoint x: 140, startPoint y: 64, endPoint x: 108, endPoint y: 62, distance: 31.8
click at [108, 62] on div "Address [STREET_ADDRESS]" at bounding box center [179, 61] width 146 height 22
paste input "[STREET_ADDRESS][PERSON_NAME]"
type input "[STREET_ADDRESS][PERSON_NAME]"
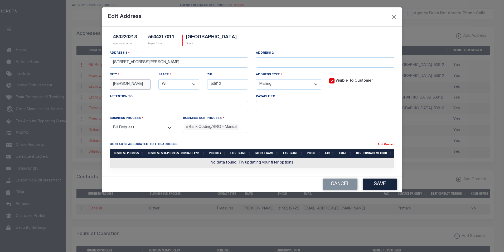
drag, startPoint x: 140, startPoint y: 87, endPoint x: 108, endPoint y: 83, distance: 31.6
click at [108, 83] on div "City [PERSON_NAME]" at bounding box center [130, 83] width 49 height 22
paste input "[PERSON_NAME]"
type input "[PERSON_NAME]"
click at [222, 85] on input "53812" at bounding box center [227, 84] width 41 height 10
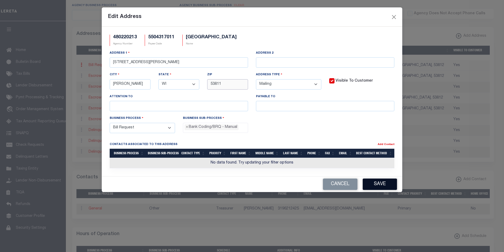
type input "53811"
click at [379, 183] on button "Save" at bounding box center [380, 183] width 34 height 11
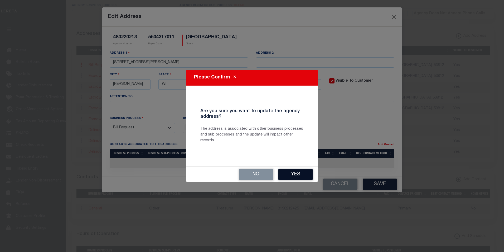
click at [303, 174] on button "Yes" at bounding box center [296, 174] width 34 height 11
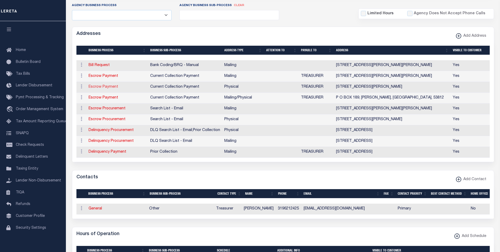
click at [103, 87] on link "Escrow Payment" at bounding box center [104, 87] width 30 height 4
select select
select select "1"
checkbox input "false"
select select
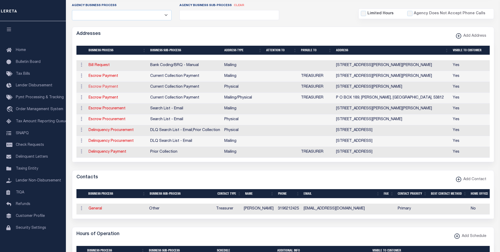
select select
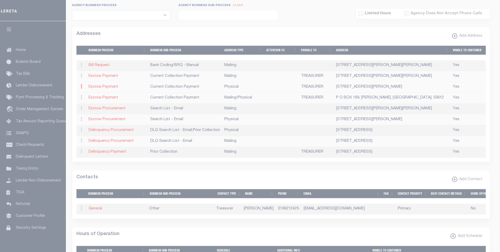
type input "[STREET_ADDRESS]"
type input "[PERSON_NAME]"
select select "WI"
type input "53811"
select select "2"
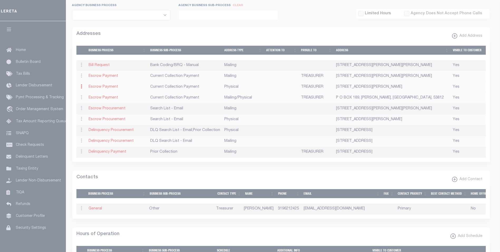
checkbox input "true"
type input "TREASURER"
select select "3"
select select "11"
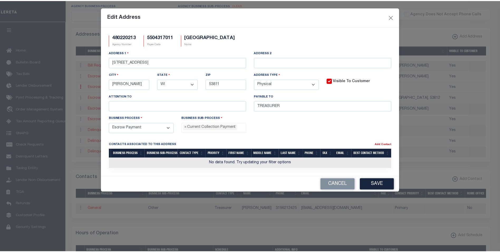
scroll to position [9, 0]
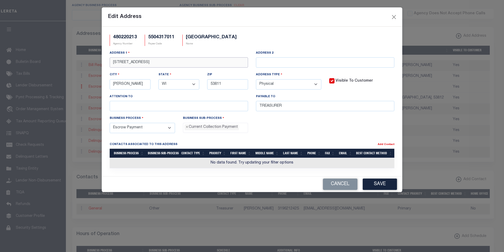
drag, startPoint x: 157, startPoint y: 63, endPoint x: 109, endPoint y: 58, distance: 48.0
click at [109, 58] on div "Address [STREET_ADDRESS]" at bounding box center [179, 61] width 146 height 22
paste input "[STREET_ADDRESS][PERSON_NAME]"
type input "[STREET_ADDRESS][PERSON_NAME]"
click at [388, 187] on button "Save" at bounding box center [380, 183] width 34 height 11
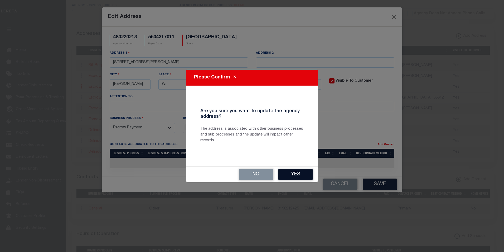
click at [304, 174] on button "Yes" at bounding box center [296, 174] width 34 height 11
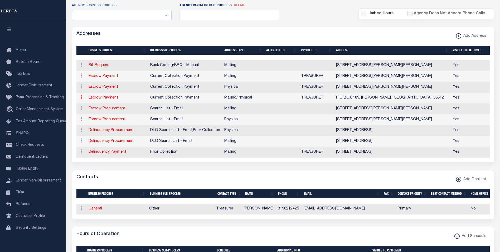
click at [82, 99] on icon at bounding box center [82, 97] width 2 height 4
click at [90, 123] on link "Delete Address" at bounding box center [99, 123] width 40 height 9
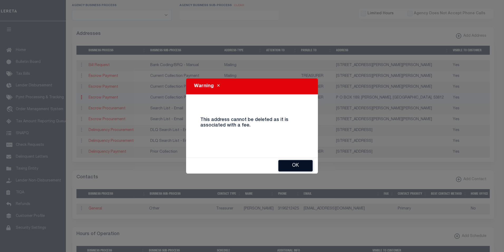
click at [298, 165] on button "Ok" at bounding box center [296, 165] width 34 height 11
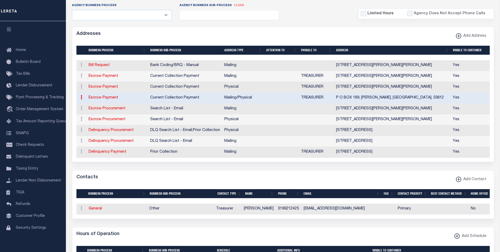
click at [82, 98] on icon at bounding box center [82, 97] width 2 height 4
click at [90, 125] on link "Delete Address" at bounding box center [99, 123] width 40 height 9
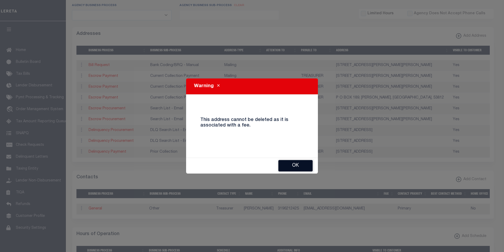
click at [298, 166] on button "Ok" at bounding box center [296, 165] width 34 height 11
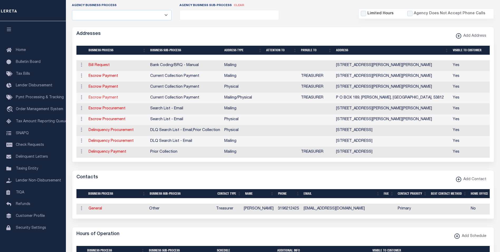
click at [115, 98] on link "Escrow Payment" at bounding box center [104, 98] width 30 height 4
select select
select select "1"
checkbox input "false"
select select
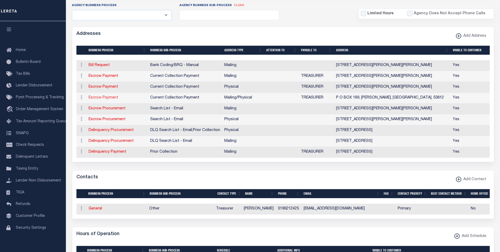
select select
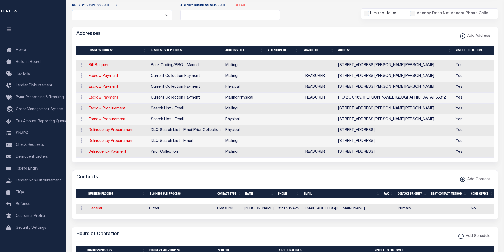
type input "P O BOX 189"
type input "KIELER"
select select "WI"
type input "53812"
select select "5"
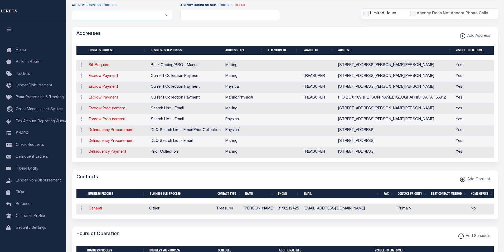
checkbox input "true"
type input "TREASURER"
select select "3"
select select "11"
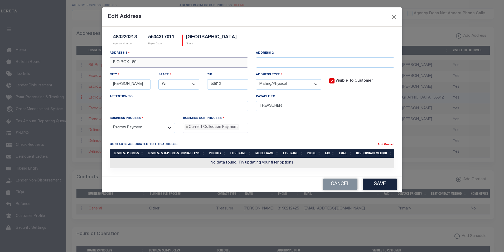
drag, startPoint x: 140, startPoint y: 63, endPoint x: 107, endPoint y: 61, distance: 32.8
click at [107, 61] on div "Address 1 P O BOX 189" at bounding box center [179, 61] width 146 height 22
paste input "3811 COURTNEY CT"
type input "3811 COURTNEY CT"
drag, startPoint x: 129, startPoint y: 83, endPoint x: 101, endPoint y: 83, distance: 28.0
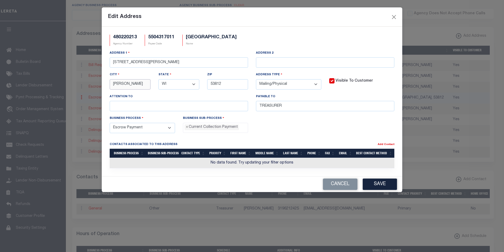
click at [101, 83] on div "Edit Address 480220213 Agency Number 5504317011 Payee Code JAMESTOWN TOWNSHIP N…" at bounding box center [252, 126] width 504 height 252
paste input "HAZEL GREEN"
type input "HAZEL GREEN"
click at [224, 84] on input "53812" at bounding box center [227, 84] width 41 height 10
type input "53811"
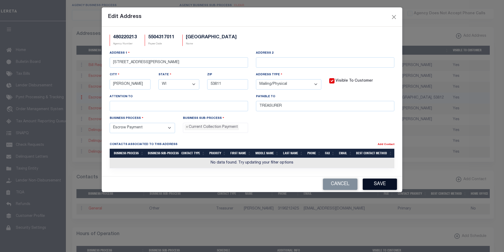
click at [386, 187] on button "Save" at bounding box center [380, 183] width 34 height 11
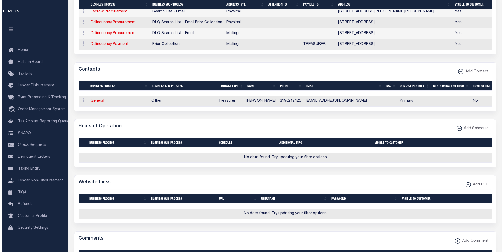
scroll to position [237, 0]
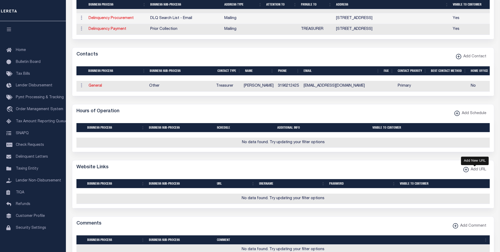
click at [467, 172] on xmlns\ "button" at bounding box center [466, 169] width 5 height 5
select select
checkbox input "true"
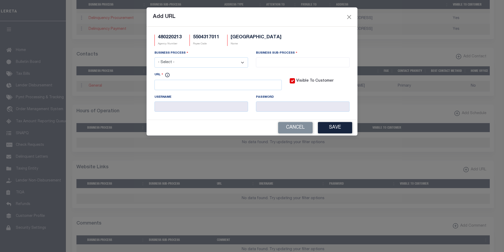
click at [192, 64] on select "- Select - All Automation Bill Request Delinquency Payment Delinquency Procurem…" at bounding box center [202, 62] width 94 height 10
select select "6"
click at [155, 58] on select "- Select - All Automation Bill Request Delinquency Payment Delinquency Procurem…" at bounding box center [202, 62] width 94 height 10
click at [276, 62] on input "search" at bounding box center [303, 62] width 90 height 6
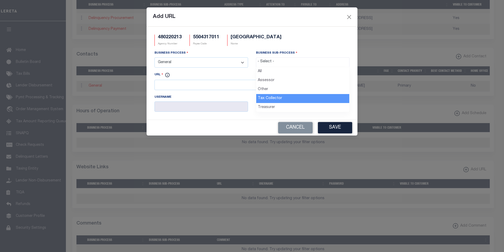
select select "31"
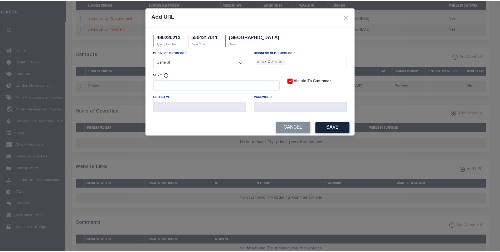
scroll to position [14, 0]
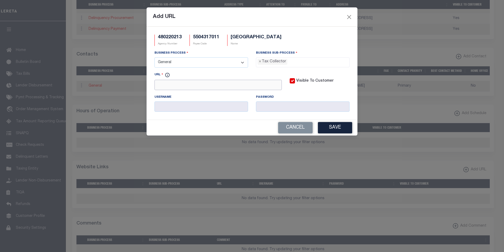
click at [237, 90] on input "URL" at bounding box center [218, 85] width 127 height 10
paste input "https://landrecords.co.grant.wi.gov/GCSWebPortal/Search.aspx"
type input "https://landrecords.co.grant.wi.gov/GCSWebPortal/Search.aspx"
click at [344, 130] on button "Save" at bounding box center [335, 127] width 34 height 11
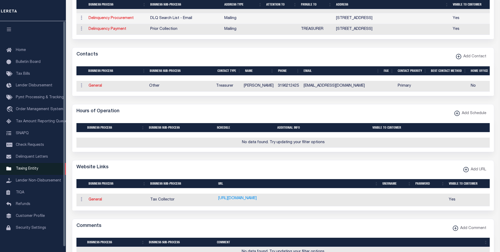
click at [34, 170] on span "Taxing Entity" at bounding box center [27, 169] width 22 height 4
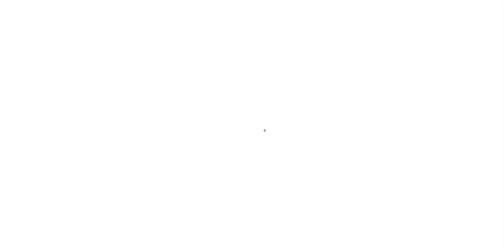
scroll to position [5, 0]
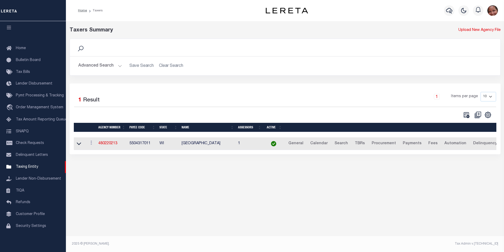
click at [118, 66] on button "Advanced Search" at bounding box center [100, 66] width 44 height 10
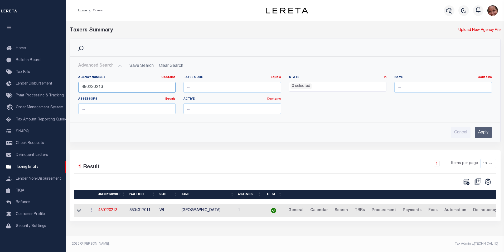
drag, startPoint x: 98, startPoint y: 87, endPoint x: 103, endPoint y: 87, distance: 5.3
click at [103, 87] on input "480220213" at bounding box center [127, 87] width 98 height 11
click at [486, 133] on input "Apply" at bounding box center [483, 132] width 17 height 11
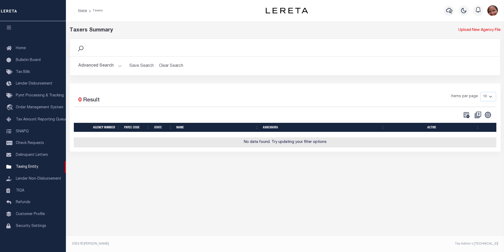
click at [116, 65] on button "Advanced Search" at bounding box center [100, 66] width 44 height 10
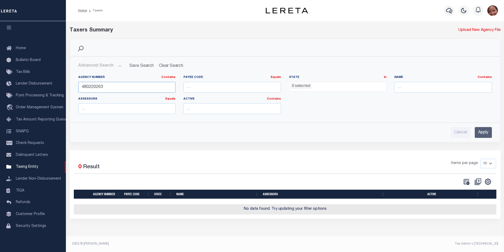
drag, startPoint x: 94, startPoint y: 87, endPoint x: 104, endPoint y: 88, distance: 9.2
click at [104, 88] on input "480220263" at bounding box center [127, 87] width 98 height 11
click at [482, 132] on input "Apply" at bounding box center [483, 132] width 17 height 11
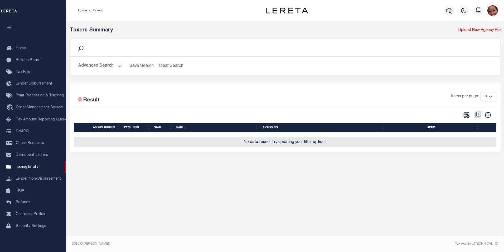
click at [118, 66] on button "Advanced Search" at bounding box center [100, 66] width 44 height 10
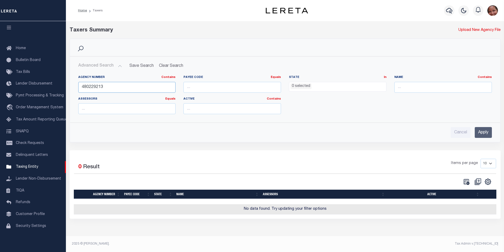
drag, startPoint x: 94, startPoint y: 86, endPoint x: 107, endPoint y: 86, distance: 12.9
click at [107, 86] on input "480229213" at bounding box center [127, 87] width 98 height 11
click at [488, 134] on input "Apply" at bounding box center [483, 132] width 17 height 11
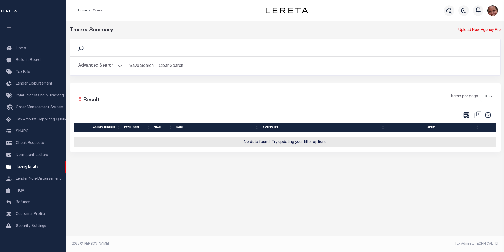
click at [117, 65] on button "Advanced Search" at bounding box center [100, 66] width 44 height 10
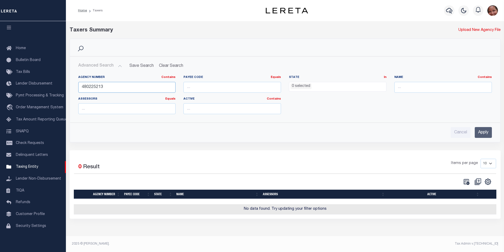
drag, startPoint x: 104, startPoint y: 86, endPoint x: 71, endPoint y: 85, distance: 32.5
click at [71, 85] on div "Agency Number Contains Contains Is 480225213 Payee Code Equals Equals Is Not Eq…" at bounding box center [285, 94] width 430 height 47
type input "480640205"
click at [476, 133] on input "Apply" at bounding box center [483, 132] width 17 height 11
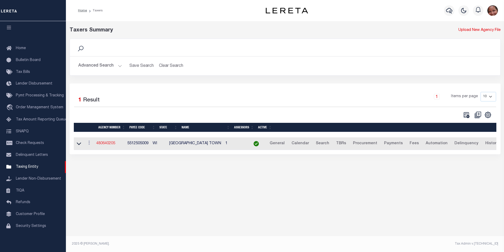
click at [108, 143] on link "480640205" at bounding box center [105, 143] width 19 height 4
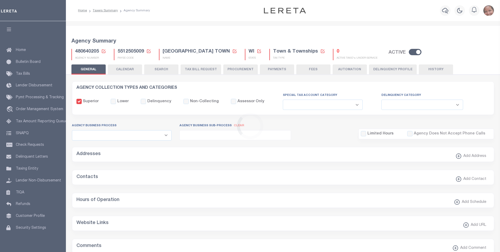
select select
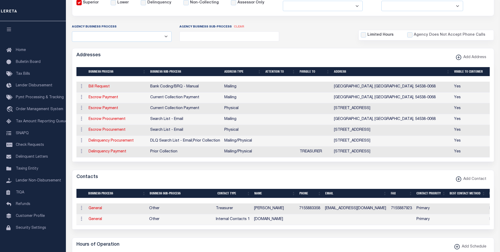
scroll to position [104, 0]
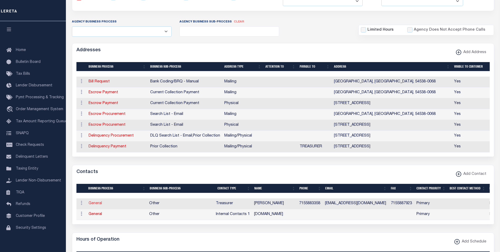
click at [95, 205] on link "General" at bounding box center [95, 203] width 13 height 4
checkbox input "false"
select select
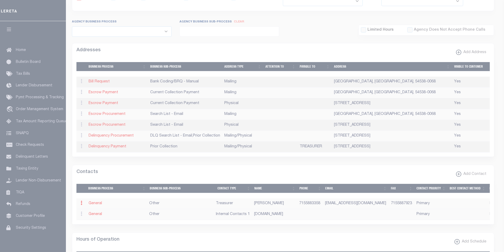
select select "3"
select select "1"
type input "[PERSON_NAME]"
type input "7155883358"
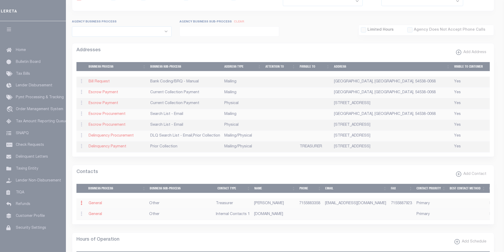
type input "7155887923"
type input "[EMAIL_ADDRESS][DOMAIN_NAME]"
select select "6"
select select "39"
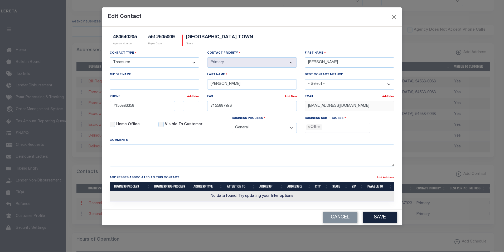
drag, startPoint x: 375, startPoint y: 107, endPoint x: 296, endPoint y: 107, distance: 78.9
click at [296, 107] on div "Contact Type - Select - Assessor Clerk Internal Contacts 1 Internal Contacts 2 …" at bounding box center [252, 93] width 293 height 87
paste input "CLERK@TN.LACDUFLAMBEAU.WI.GOV"
type input "CLERK@TN.LACDUFLAMBEAU.WI.GOV"
click at [378, 219] on button "Save" at bounding box center [380, 217] width 34 height 11
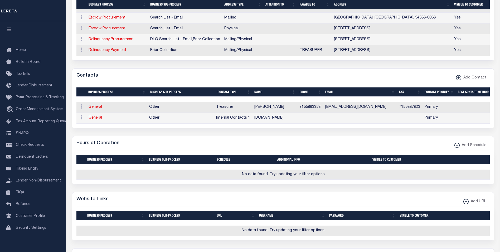
scroll to position [211, 0]
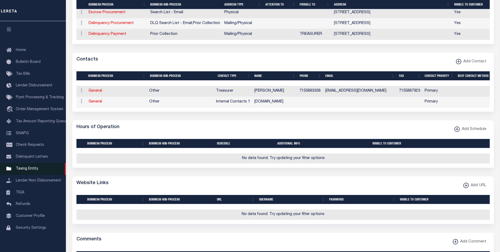
click at [34, 170] on span "Taxing Entity" at bounding box center [27, 169] width 22 height 4
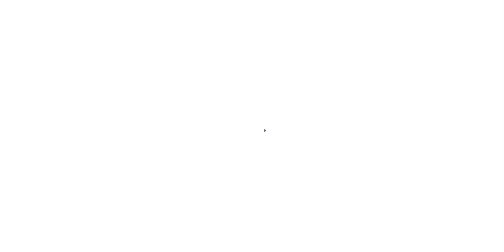
select select
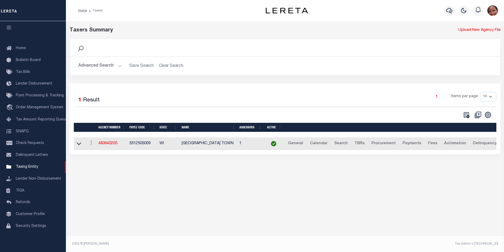
click at [118, 66] on button "Advanced Search" at bounding box center [100, 66] width 44 height 10
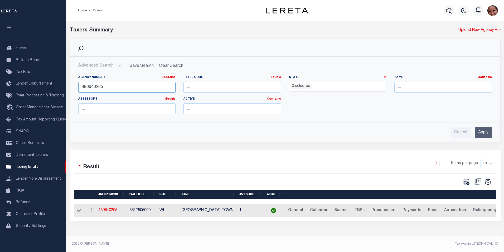
click at [99, 87] on input "480640205" at bounding box center [127, 87] width 98 height 11
click at [487, 130] on input "Apply" at bounding box center [483, 132] width 17 height 11
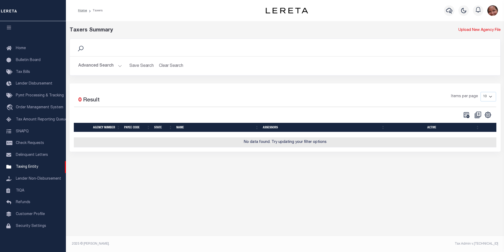
click at [120, 66] on button "Advanced Search" at bounding box center [100, 66] width 44 height 10
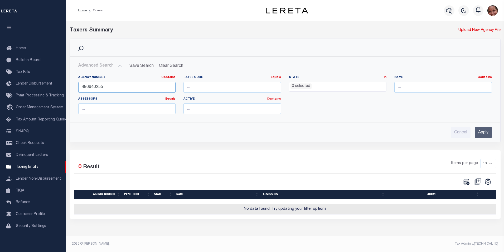
drag, startPoint x: 94, startPoint y: 87, endPoint x: 107, endPoint y: 87, distance: 12.7
click at [107, 87] on input "480640255" at bounding box center [127, 87] width 98 height 11
click at [488, 132] on input "Apply" at bounding box center [483, 132] width 17 height 11
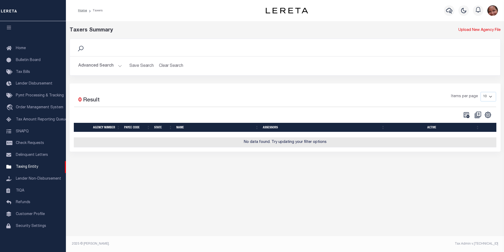
click at [119, 64] on button "Advanced Search" at bounding box center [100, 66] width 44 height 10
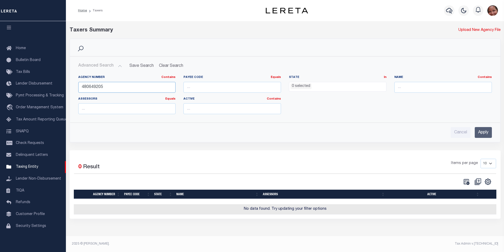
click at [94, 87] on input "480649205" at bounding box center [127, 87] width 98 height 11
click at [487, 134] on input "Apply" at bounding box center [483, 132] width 17 height 11
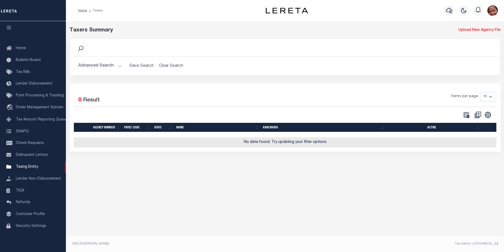
click at [120, 66] on button "Advanced Search" at bounding box center [100, 66] width 44 height 10
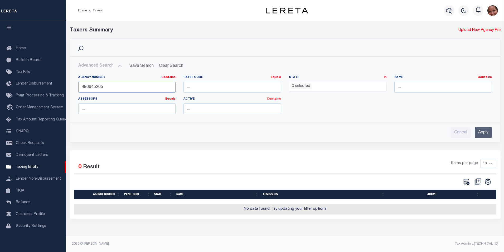
drag, startPoint x: 112, startPoint y: 87, endPoint x: 77, endPoint y: 86, distance: 34.3
click at [77, 86] on div "Agency Number Contains Contains Is 480645205" at bounding box center [127, 86] width 106 height 22
type input "480200206"
click at [489, 132] on input "Apply" at bounding box center [483, 132] width 17 height 11
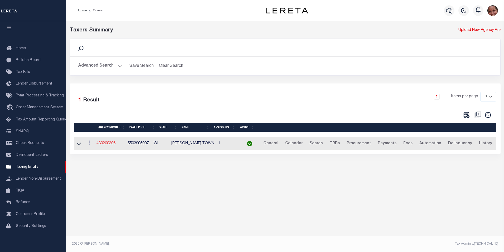
click at [109, 145] on link "480200206" at bounding box center [106, 143] width 19 height 4
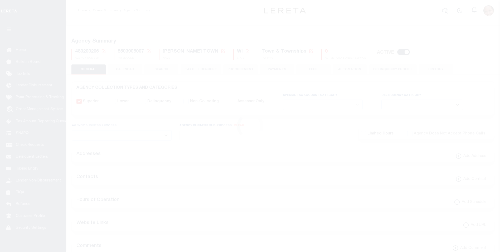
select select
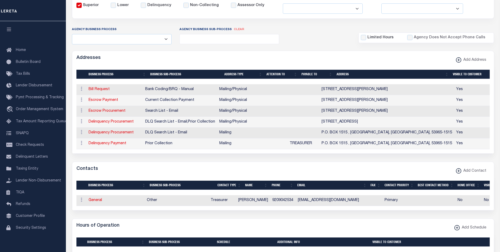
scroll to position [115, 0]
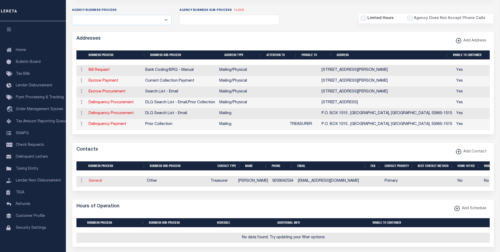
click at [100, 183] on link "General" at bounding box center [95, 181] width 13 height 4
checkbox input "false"
select select
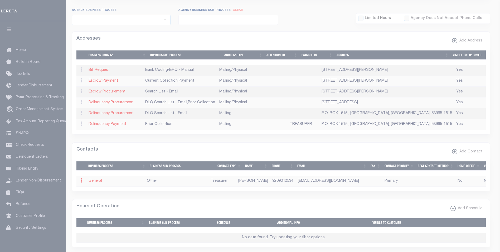
select select "3"
select select "1"
type input "KAY"
type input "MURRE"
type input "9209042534"
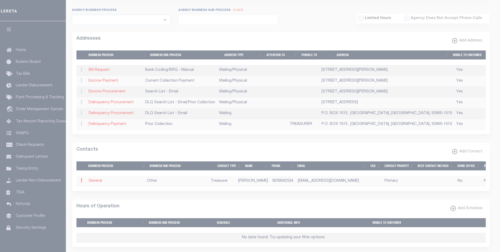
type input "TREASURER@TOWNOFBYRONWI.GOV"
select select "6"
select select "39"
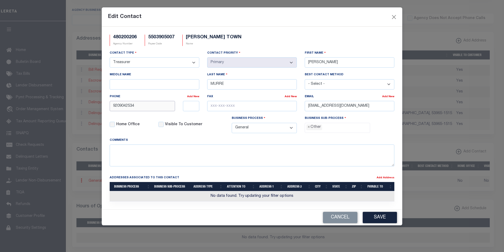
drag, startPoint x: 137, startPoint y: 109, endPoint x: 108, endPoint y: 107, distance: 29.1
click at [108, 107] on div "9209042534" at bounding box center [142, 106] width 73 height 10
paste input "-957-9057"
type input "920-957-9057"
click at [385, 217] on button "Save" at bounding box center [380, 217] width 34 height 11
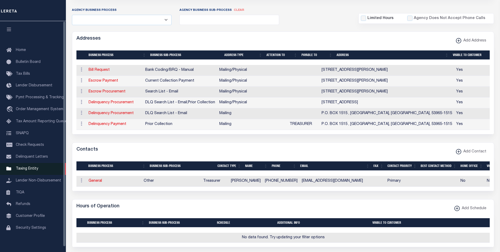
click at [31, 170] on span "Taxing Entity" at bounding box center [27, 169] width 22 height 4
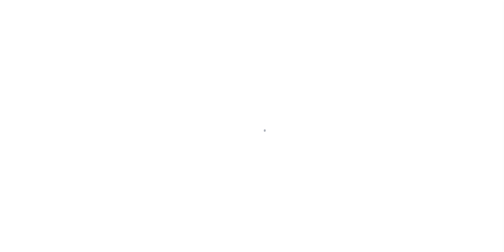
scroll to position [5, 0]
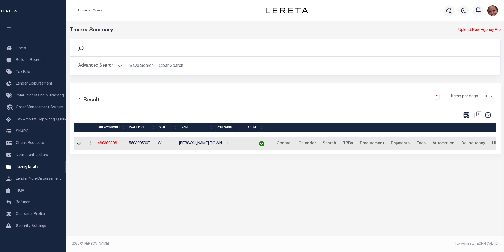
click at [120, 70] on button "Advanced Search" at bounding box center [100, 66] width 44 height 10
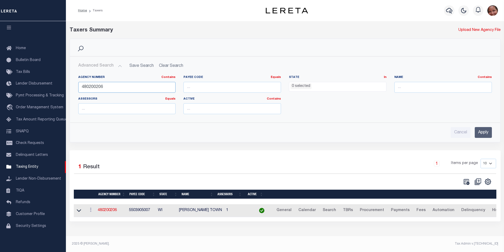
drag, startPoint x: 97, startPoint y: 86, endPoint x: 104, endPoint y: 87, distance: 6.7
click at [104, 87] on input "480200206" at bounding box center [127, 87] width 98 height 11
click at [483, 132] on input "Apply" at bounding box center [483, 132] width 17 height 11
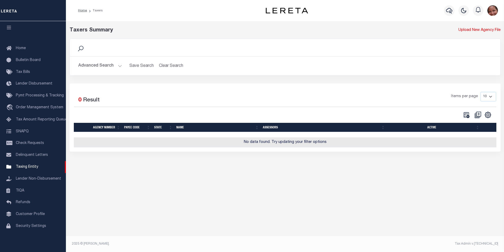
click at [120, 66] on button "Advanced Search" at bounding box center [100, 66] width 44 height 10
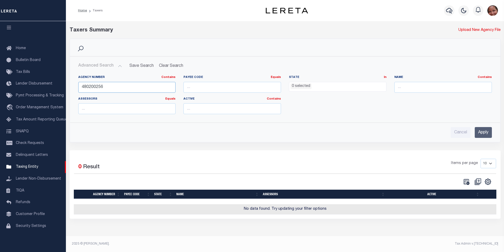
drag, startPoint x: 93, startPoint y: 87, endPoint x: 106, endPoint y: 87, distance: 12.4
click at [106, 87] on input "480200256" at bounding box center [127, 87] width 98 height 11
click at [486, 130] on input "Apply" at bounding box center [483, 132] width 17 height 11
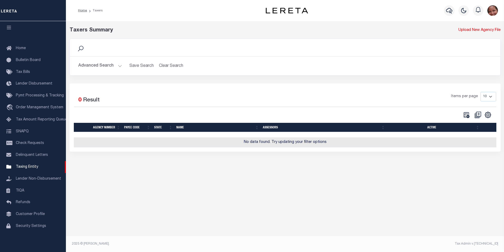
click at [118, 66] on button "Advanced Search" at bounding box center [100, 66] width 44 height 10
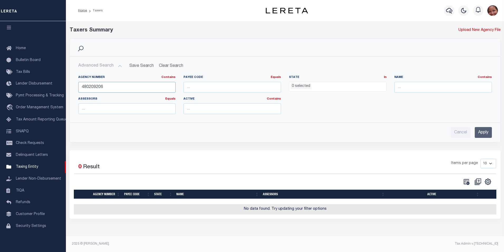
click at [96, 87] on input "480209206" at bounding box center [127, 87] width 98 height 11
click at [483, 131] on input "Apply" at bounding box center [483, 132] width 17 height 11
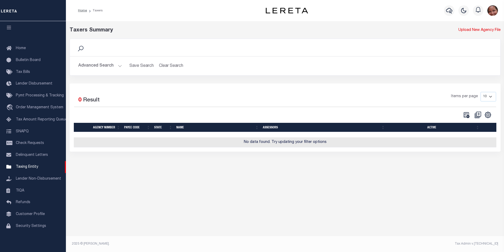
click at [120, 66] on button "Advanced Search" at bounding box center [100, 66] width 44 height 10
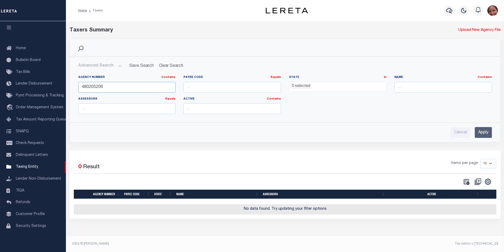
drag, startPoint x: 104, startPoint y: 89, endPoint x: 77, endPoint y: 87, distance: 27.8
click at [77, 87] on div "Agency Number Contains Contains Is 480205206" at bounding box center [127, 86] width 106 height 22
type input "480590404"
click at [485, 132] on input "Apply" at bounding box center [483, 132] width 17 height 11
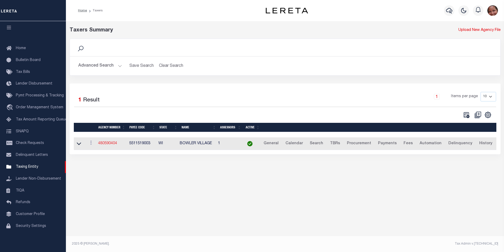
click at [110, 145] on link "480590404" at bounding box center [107, 143] width 19 height 4
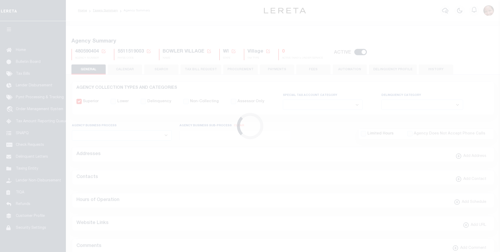
select select
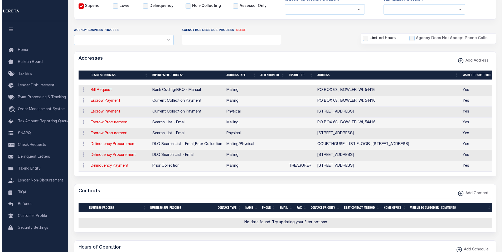
scroll to position [103, 0]
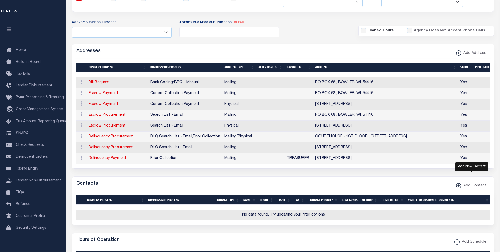
click at [460, 186] on icon "button" at bounding box center [459, 185] width 3 height 1
select select "1"
checkbox input "false"
checkbox input "true"
select select
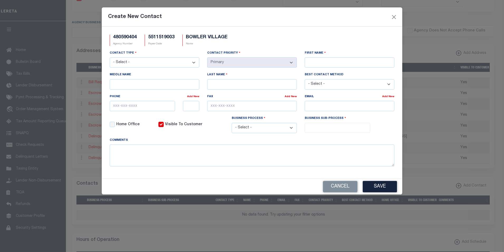
click at [197, 61] on select "- Select - Assessor Clerk Internal Contacts 1 Internal Contacts 2 Internal Cont…" at bounding box center [155, 62] width 90 height 10
select select "2"
click at [110, 58] on select "- Select - Assessor Clerk Internal Contacts 1 Internal Contacts 2 Internal Cont…" at bounding box center [155, 62] width 90 height 10
click at [337, 61] on input "First Name" at bounding box center [350, 62] width 90 height 10
paste input "KERRY"
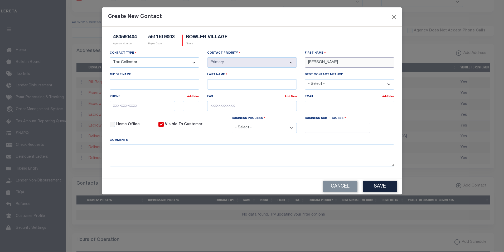
type input "KERRY"
click at [242, 85] on input "Last Name" at bounding box center [252, 84] width 90 height 10
paste input "BREITRICK"
type input "BREITRICK"
click at [115, 107] on input "text" at bounding box center [142, 106] width 65 height 10
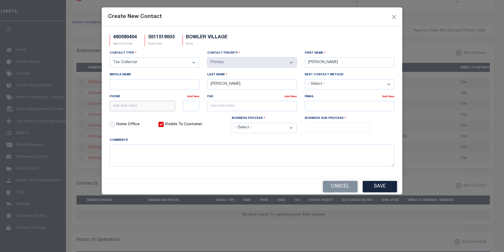
paste input "715-793-4910"
type input "715-793-4910"
click at [348, 107] on input "email" at bounding box center [350, 106] width 90 height 10
paste input "VILLAGEOFBOWLER@FRONTIER.COM"
type input "VILLAGEOFBOWLER@FRONTIER.COM"
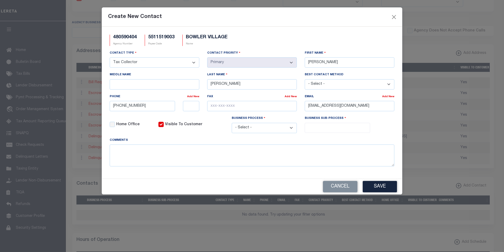
click at [293, 129] on select "- Select - All Automation Bill Request Delinquency Payment Delinquency Procurem…" at bounding box center [264, 128] width 65 height 10
select select "6"
click at [232, 123] on select "- Select - All Automation Bill Request Delinquency Payment Delinquency Procurem…" at bounding box center [264, 128] width 65 height 10
click at [324, 128] on input "search" at bounding box center [338, 127] width 62 height 6
select select "31"
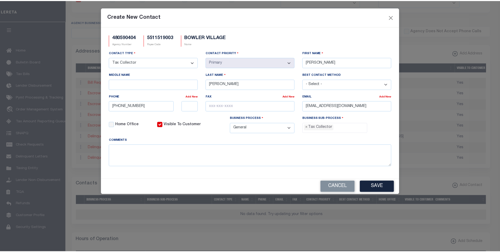
scroll to position [14, 0]
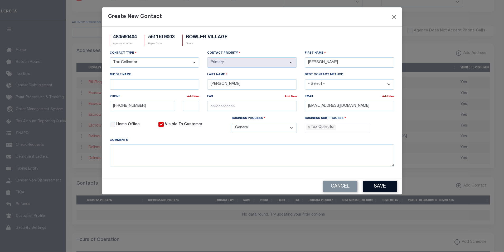
click at [380, 186] on button "Save" at bounding box center [380, 186] width 34 height 11
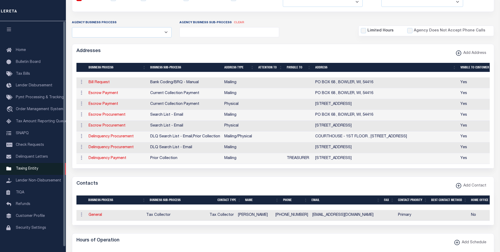
click at [36, 170] on span "Taxing Entity" at bounding box center [27, 169] width 22 height 4
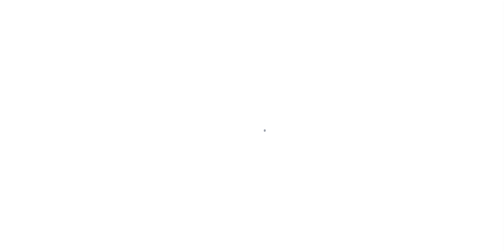
scroll to position [5, 0]
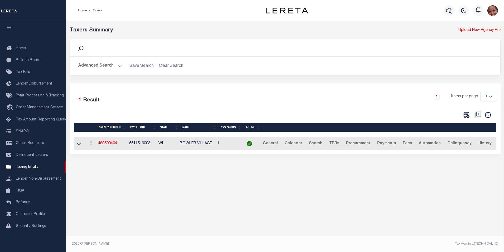
click at [118, 66] on button "Advanced Search" at bounding box center [100, 66] width 44 height 10
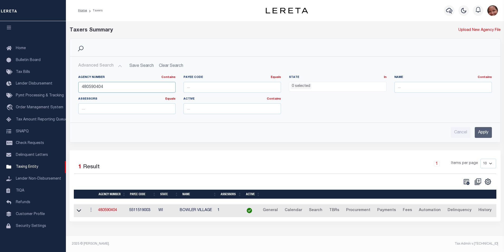
drag, startPoint x: 98, startPoint y: 87, endPoint x: 106, endPoint y: 88, distance: 7.7
click at [106, 88] on input "480590404" at bounding box center [127, 87] width 98 height 11
click at [480, 132] on input "Apply" at bounding box center [483, 132] width 17 height 11
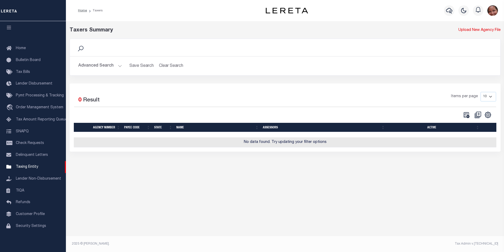
click at [120, 65] on button "Advanced Search" at bounding box center [100, 66] width 44 height 10
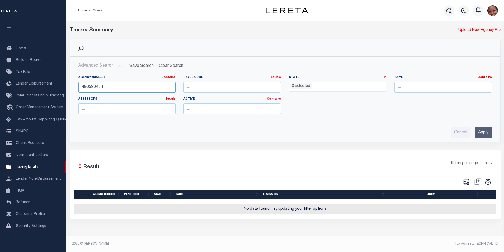
drag, startPoint x: 94, startPoint y: 87, endPoint x: 102, endPoint y: 87, distance: 8.7
click at [102, 87] on input "480590454" at bounding box center [127, 87] width 98 height 11
click at [483, 132] on input "Apply" at bounding box center [483, 132] width 17 height 11
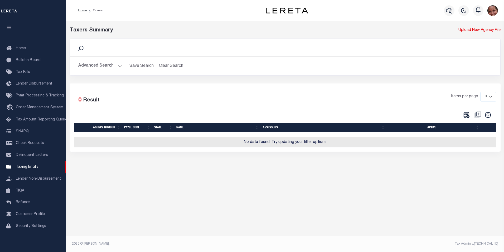
click at [118, 65] on button "Advanced Search" at bounding box center [100, 66] width 44 height 10
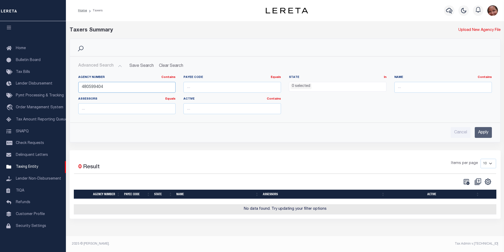
click at [96, 87] on input "480599404" at bounding box center [127, 87] width 98 height 11
click at [485, 133] on input "Apply" at bounding box center [483, 132] width 17 height 11
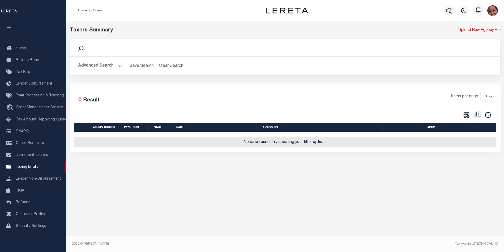
click at [118, 66] on button "Advanced Search" at bounding box center [100, 66] width 44 height 10
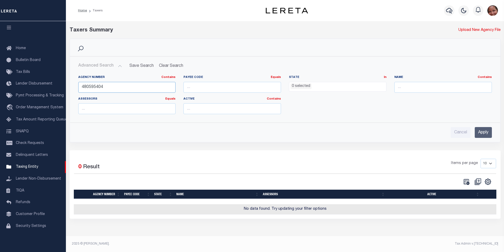
drag, startPoint x: 105, startPoint y: 87, endPoint x: 77, endPoint y: 86, distance: 27.5
click at [77, 86] on div "Agency Number Contains Contains Is 480595404" at bounding box center [127, 86] width 106 height 22
type input "480130215"
click at [484, 132] on input "Apply" at bounding box center [483, 132] width 17 height 11
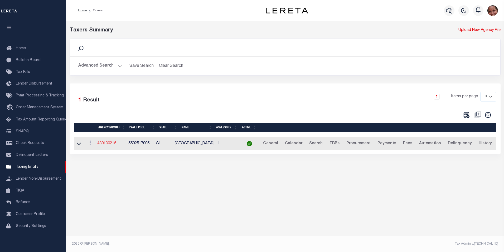
click at [113, 145] on link "480130215" at bounding box center [106, 143] width 19 height 4
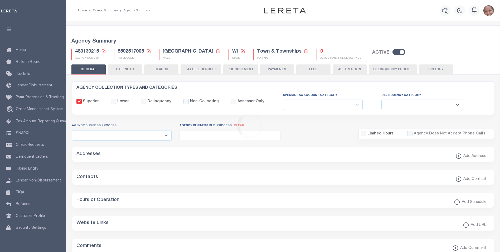
select select
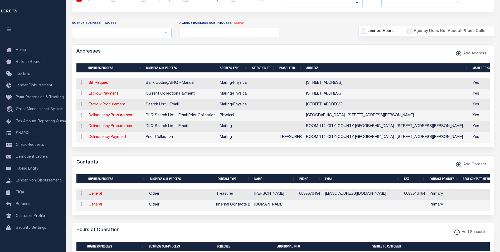
scroll to position [104, 0]
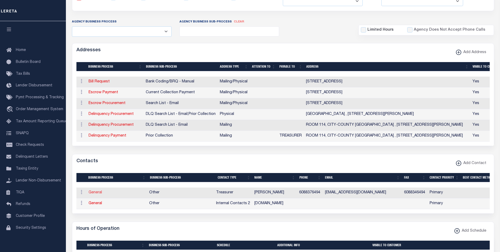
click at [93, 194] on link "General" at bounding box center [95, 192] width 13 height 4
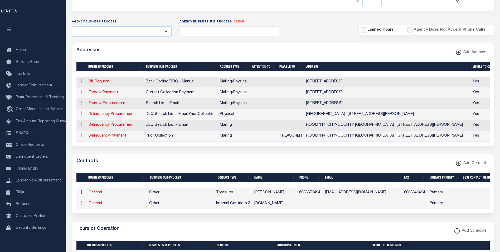
select select "3"
select select "1"
type input "KIM"
type input "GROB"
type input "6088376494"
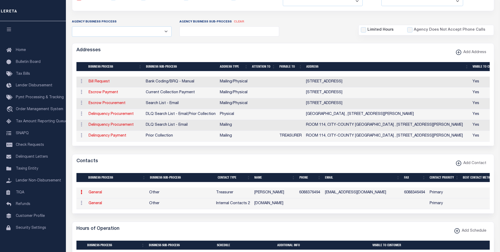
type input "6088346494"
type input "CLERKTREASURER@TN.BRISTOL.WI.GOV"
select select "6"
select select "39"
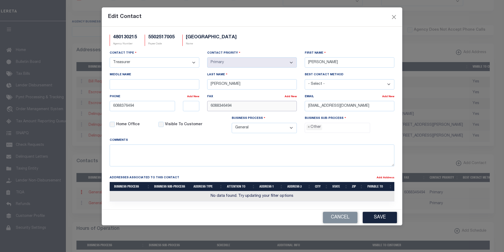
drag, startPoint x: 240, startPoint y: 106, endPoint x: 206, endPoint y: 107, distance: 33.5
click at [206, 107] on div "Fax Add New 6088346494" at bounding box center [252, 105] width 98 height 22
click at [382, 220] on button "Save" at bounding box center [380, 217] width 34 height 11
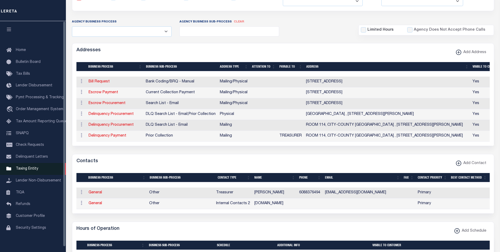
click at [29, 169] on span "Taxing Entity" at bounding box center [27, 169] width 22 height 4
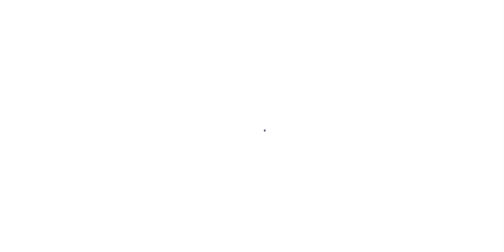
scroll to position [5, 0]
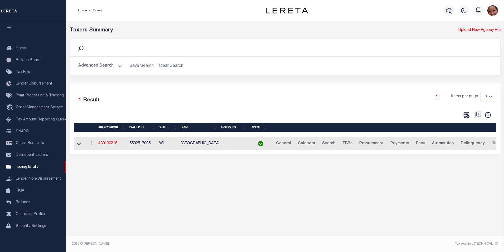
click at [120, 67] on button "Advanced Search" at bounding box center [100, 66] width 44 height 10
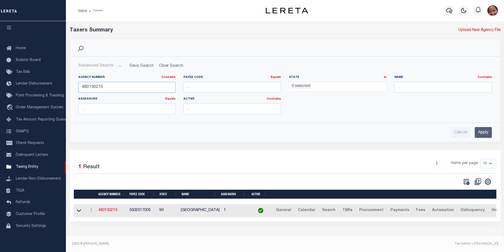
drag, startPoint x: 98, startPoint y: 88, endPoint x: 103, endPoint y: 87, distance: 5.5
click at [103, 87] on input "480130215" at bounding box center [127, 87] width 98 height 11
click at [480, 131] on input "Apply" at bounding box center [483, 132] width 17 height 11
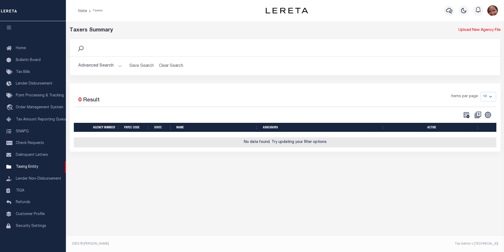
click at [119, 66] on button "Advanced Search" at bounding box center [100, 66] width 44 height 10
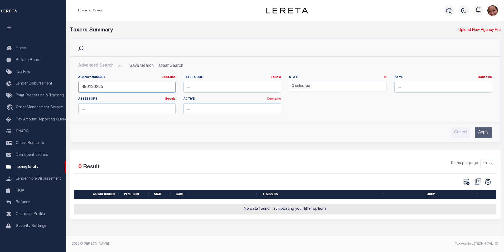
drag, startPoint x: 96, startPoint y: 87, endPoint x: 107, endPoint y: 87, distance: 10.8
click at [107, 87] on input "480130265" at bounding box center [127, 87] width 98 height 11
drag, startPoint x: 94, startPoint y: 87, endPoint x: 119, endPoint y: 87, distance: 25.3
click at [119, 87] on input "480130265" at bounding box center [127, 87] width 98 height 11
click at [485, 132] on input "Apply" at bounding box center [483, 132] width 17 height 11
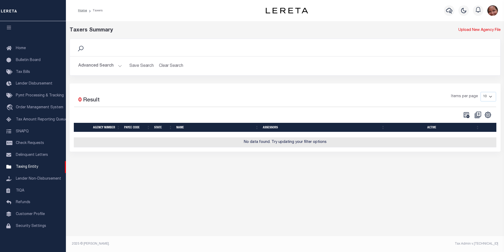
click at [119, 66] on button "Advanced Search" at bounding box center [100, 66] width 44 height 10
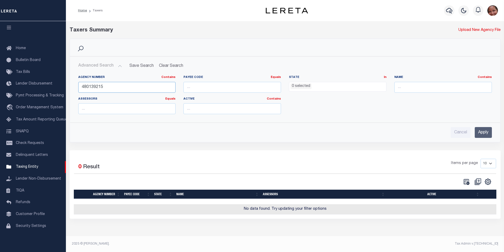
click at [96, 87] on input "480139215" at bounding box center [127, 87] width 98 height 11
click at [489, 134] on input "Apply" at bounding box center [483, 132] width 17 height 11
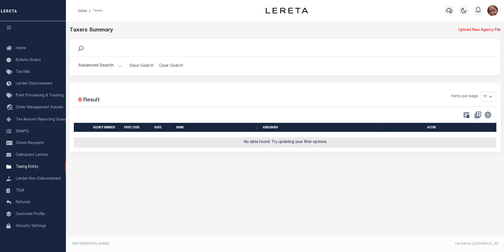
click at [118, 66] on button "Advanced Search" at bounding box center [100, 66] width 44 height 10
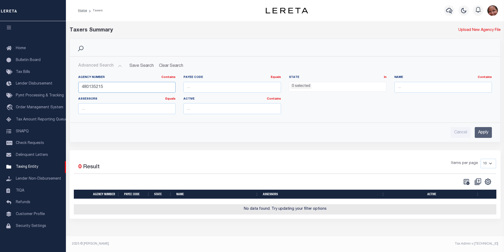
drag, startPoint x: 109, startPoint y: 88, endPoint x: 74, endPoint y: 85, distance: 35.4
click at [74, 85] on div "Agency Number Contains Contains Is 480135215 Payee Code Equals Equals Is Not Eq…" at bounding box center [285, 94] width 430 height 47
type input "480520408"
click at [485, 132] on input "Apply" at bounding box center [483, 132] width 17 height 11
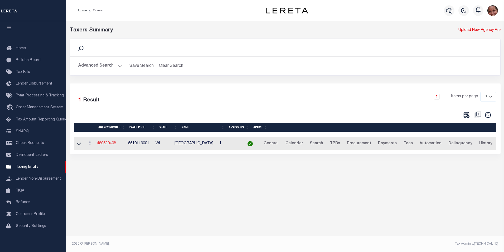
click at [109, 144] on link "480520408" at bounding box center [106, 143] width 19 height 4
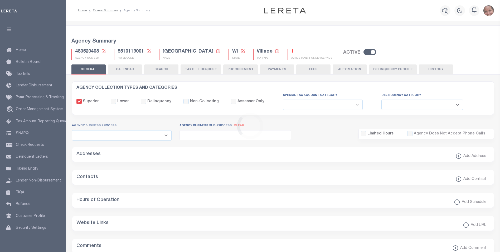
select select
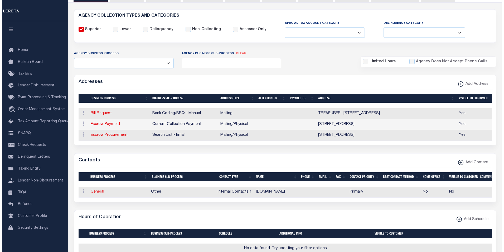
scroll to position [83, 0]
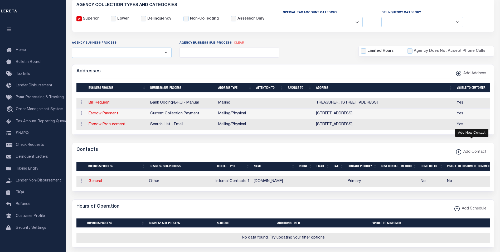
click at [460, 152] on icon "button" at bounding box center [459, 151] width 3 height 1
select select "1"
checkbox input "false"
checkbox input "true"
select select
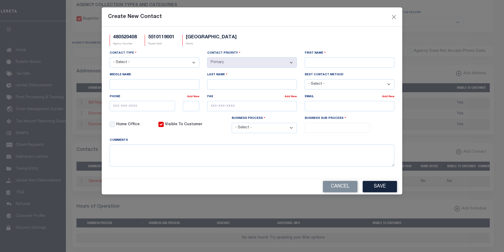
click at [193, 61] on select "- Select - Assessor Clerk Internal Contacts 1 Internal Contacts 2 Internal Cont…" at bounding box center [155, 62] width 90 height 10
select select "2"
click at [110, 58] on select "- Select - Assessor Clerk Internal Contacts 1 Internal Contacts 2 Internal Cont…" at bounding box center [155, 62] width 90 height 10
click at [314, 60] on input "First Name" at bounding box center [350, 62] width 90 height 10
paste input "[PERSON_NAME]"
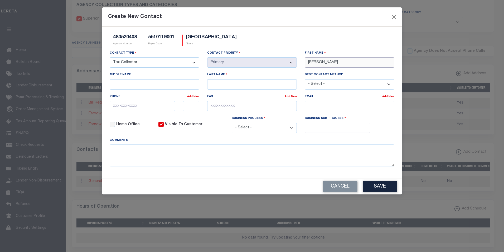
type input "[PERSON_NAME]"
click at [280, 86] on input "Last Name" at bounding box center [252, 84] width 90 height 10
paste input "BAKER"
type input "BAKER"
click at [133, 106] on input "text" at bounding box center [142, 106] width 65 height 10
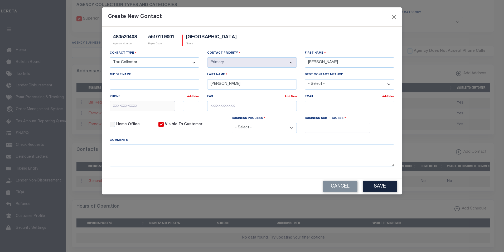
paste input "262-664-7826"
type input "262-664-7826"
click at [324, 105] on input "email" at bounding box center [350, 106] width 90 height 10
paste input "BBAKER@MTPLEASANTWI.GOV"
type input "BBAKER@MTPLEASANTWI.GOV"
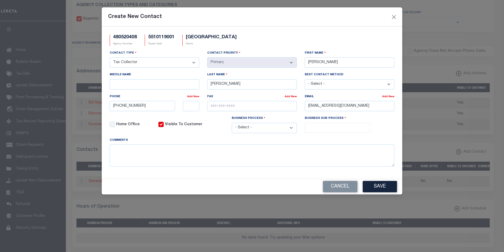
click at [292, 128] on select "- Select - All Automation Bill Request Delinquency Payment Delinquency Procurem…" at bounding box center [264, 128] width 65 height 10
select select "6"
click at [232, 123] on select "- Select - All Automation Bill Request Delinquency Payment Delinquency Procurem…" at bounding box center [264, 128] width 65 height 10
click at [339, 126] on input "search" at bounding box center [338, 127] width 62 height 6
select select "31"
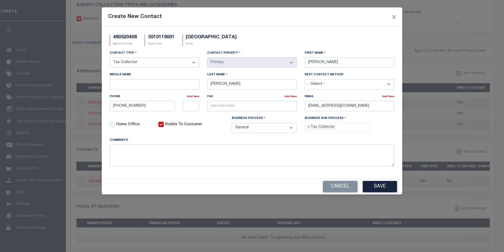
scroll to position [14, 0]
click at [373, 188] on button "Save" at bounding box center [380, 186] width 34 height 11
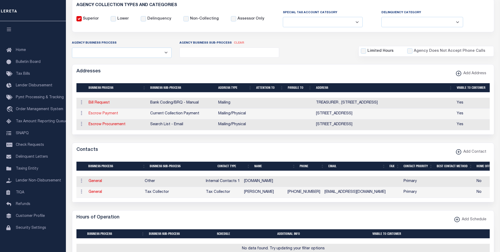
click at [108, 114] on link "Escrow Payment" at bounding box center [104, 114] width 30 height 4
select select "1"
checkbox input "false"
select select
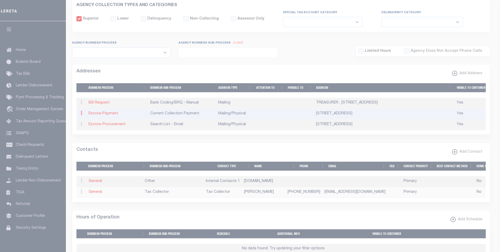
type input "8811 CAMPUS DR"
type input "MOUNT PLEASANT"
select select "WI"
type input "53406"
select select "5"
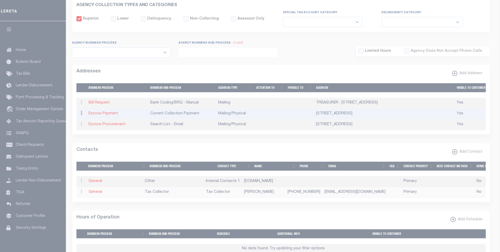
checkbox input "true"
select select "3"
select select "11"
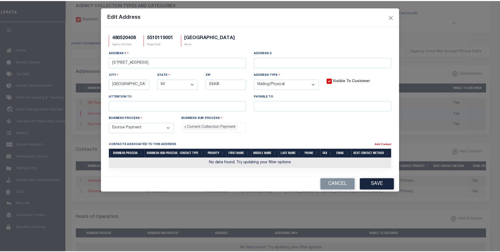
scroll to position [5, 0]
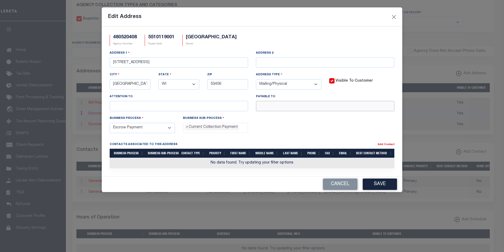
click at [296, 106] on input "text" at bounding box center [325, 106] width 139 height 10
paste input "VILLAGE OF MT PLEASANT"
type input "VILLAGE OF MT PLEASANT"
click at [383, 187] on button "Save" at bounding box center [380, 183] width 34 height 11
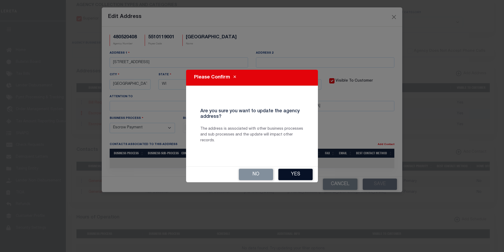
click at [301, 173] on button "Yes" at bounding box center [296, 174] width 34 height 11
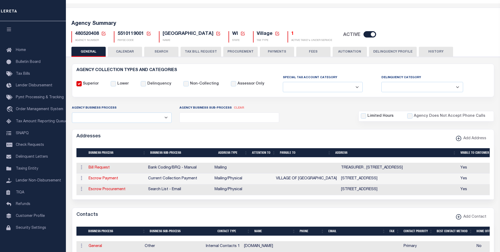
scroll to position [0, 0]
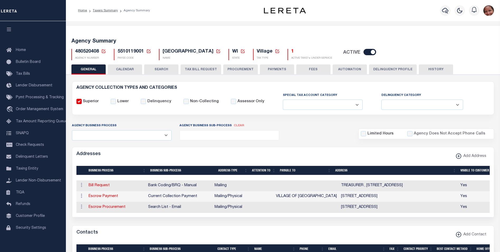
click at [441, 69] on button "HISTORY" at bounding box center [436, 69] width 34 height 10
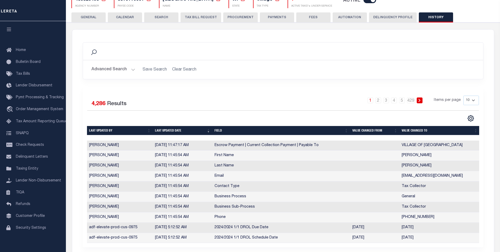
scroll to position [52, 0]
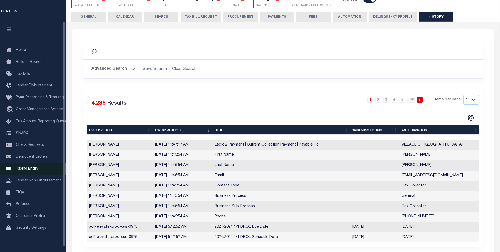
click at [36, 170] on span "Taxing Entity" at bounding box center [27, 169] width 22 height 4
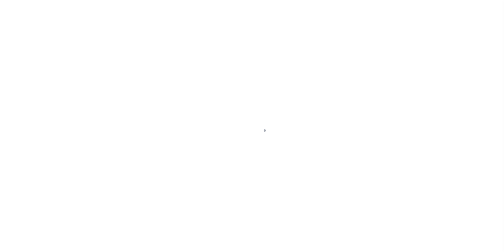
scroll to position [5, 0]
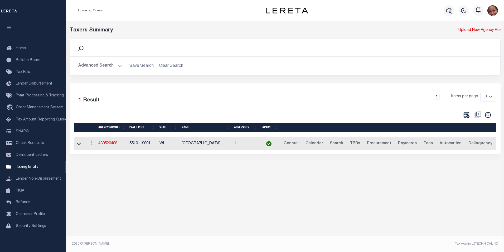
click at [119, 66] on button "Advanced Search" at bounding box center [100, 66] width 44 height 10
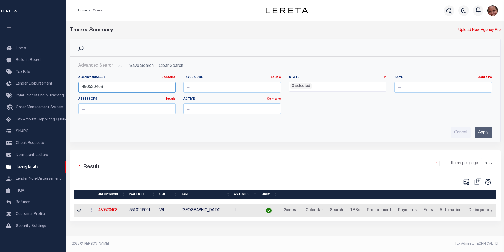
drag, startPoint x: 93, startPoint y: 88, endPoint x: 123, endPoint y: 89, distance: 29.3
click at [123, 89] on input "480520408" at bounding box center [127, 87] width 98 height 11
click at [489, 132] on input "Apply" at bounding box center [483, 132] width 17 height 11
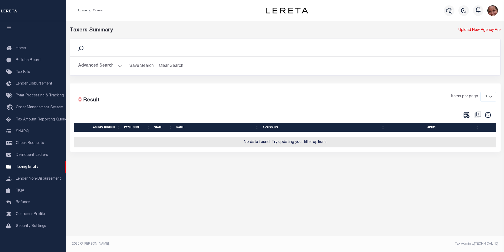
click at [118, 67] on button "Advanced Search" at bounding box center [100, 66] width 44 height 10
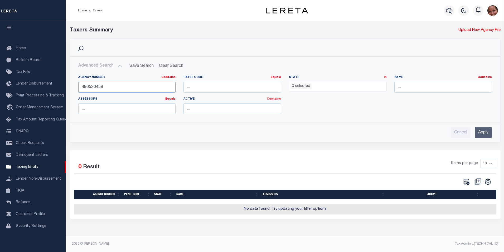
drag, startPoint x: 93, startPoint y: 88, endPoint x: 108, endPoint y: 88, distance: 14.3
click at [108, 88] on input "480520458" at bounding box center [127, 87] width 98 height 11
click at [489, 132] on input "Apply" at bounding box center [483, 132] width 17 height 11
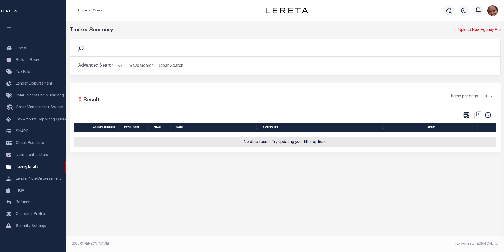
click at [119, 66] on button "Advanced Search" at bounding box center [100, 66] width 44 height 10
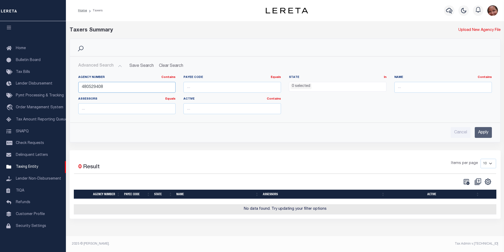
drag, startPoint x: 94, startPoint y: 87, endPoint x: 111, endPoint y: 87, distance: 16.6
click at [111, 87] on input "480529408" at bounding box center [127, 87] width 98 height 11
type input "480525408"
click at [489, 131] on input "Apply" at bounding box center [483, 132] width 17 height 11
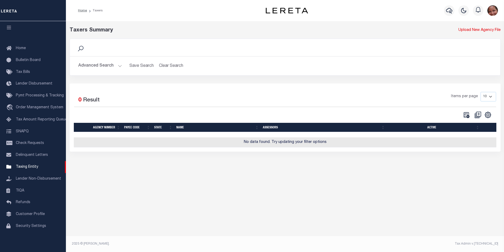
click at [494, 12] on img "button" at bounding box center [493, 10] width 11 height 11
click at [479, 36] on span "Sign out" at bounding box center [472, 38] width 15 height 4
